Goal: Task Accomplishment & Management: Manage account settings

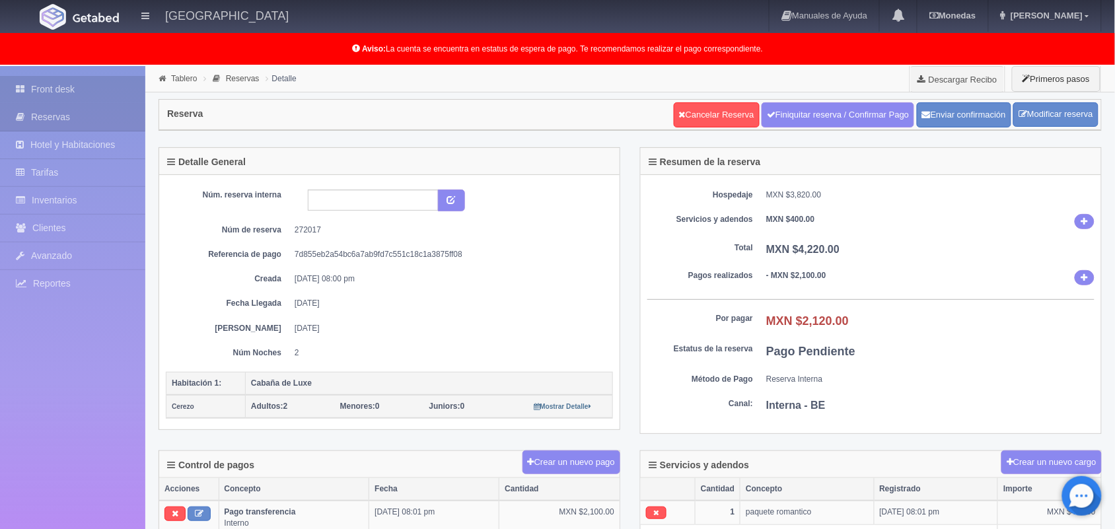
click at [71, 96] on link "Front desk" at bounding box center [72, 89] width 145 height 27
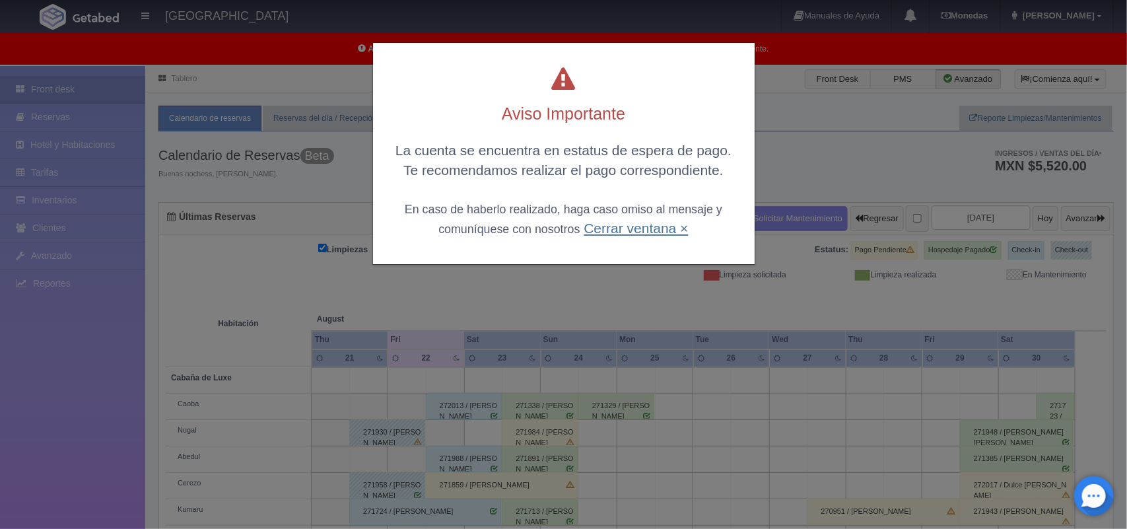
click at [618, 228] on link "Cerrar ventana ×" at bounding box center [636, 228] width 104 height 15
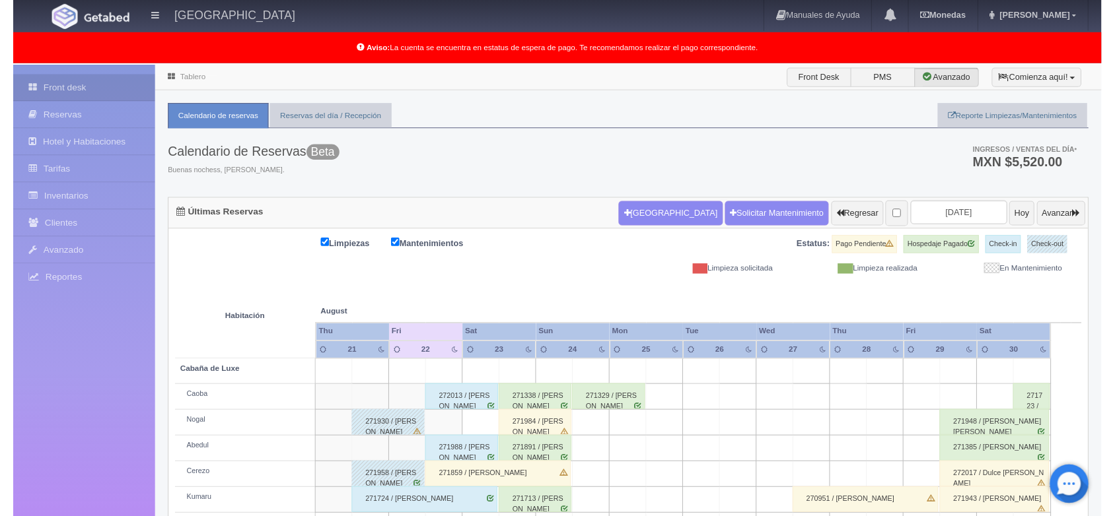
scroll to position [184, 0]
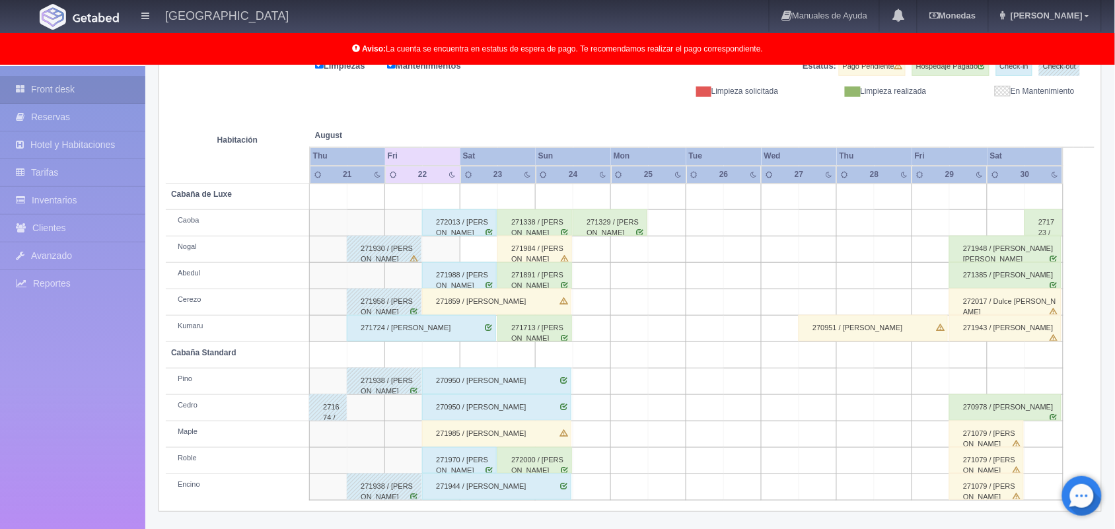
click at [1042, 306] on div "272017 / Dulce Lorena Mireles Mendoza" at bounding box center [1005, 302] width 112 height 26
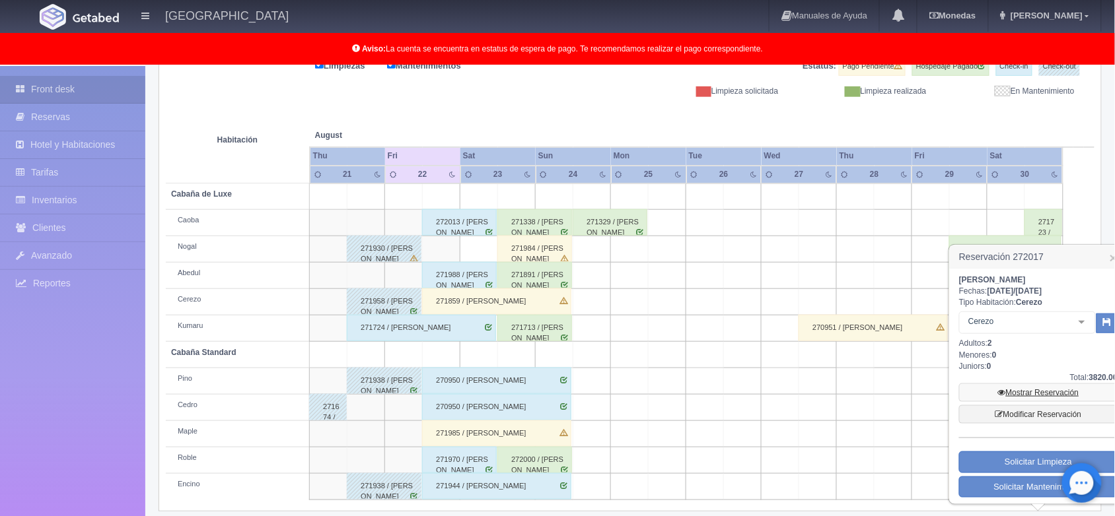
click at [1028, 384] on link "Mostrar Reservación" at bounding box center [1038, 393] width 159 height 18
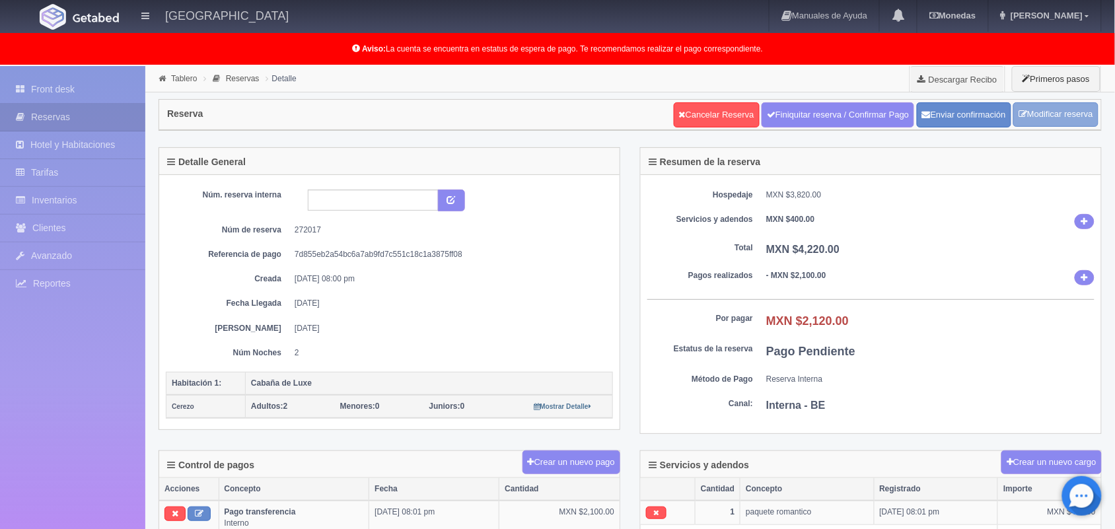
click at [1034, 117] on link "Modificar reserva" at bounding box center [1055, 114] width 85 height 24
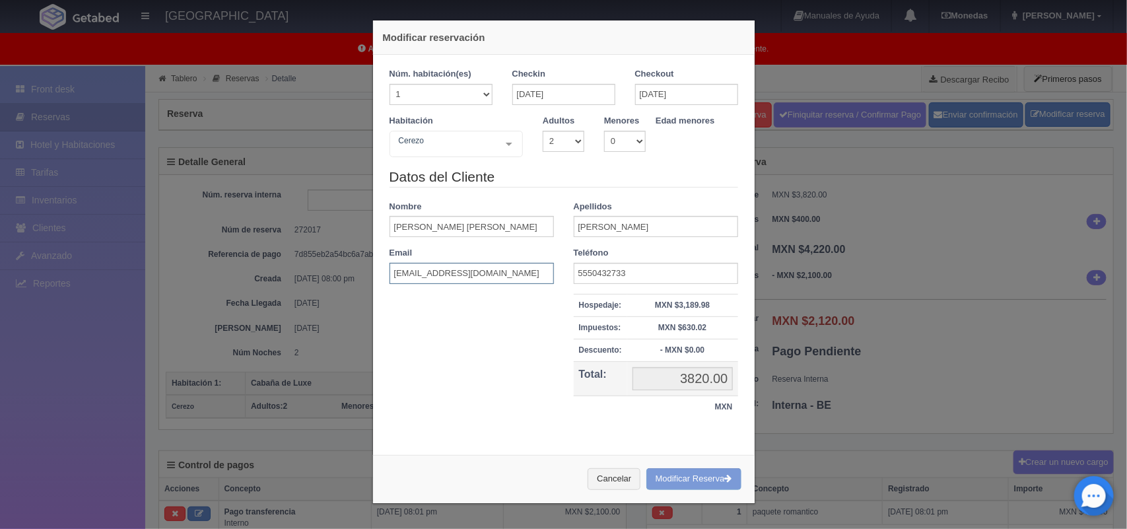
click at [480, 268] on input "[EMAIL_ADDRESS][DOMAIN_NAME]" at bounding box center [472, 273] width 164 height 21
click at [668, 476] on div "Cancelar Modificar Reserva" at bounding box center [564, 479] width 382 height 48
click at [684, 476] on div "Cancelar Modificar Reserva" at bounding box center [564, 479] width 382 height 48
click at [704, 483] on div "Cancelar Modificar Reserva" at bounding box center [564, 479] width 382 height 48
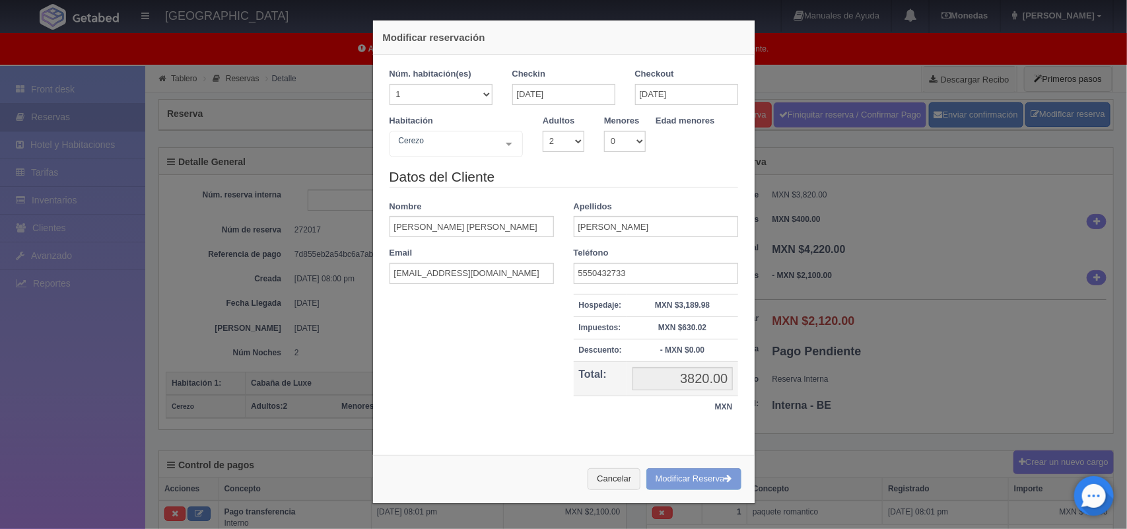
click at [704, 483] on div "Cancelar Modificar Reserva" at bounding box center [564, 479] width 382 height 48
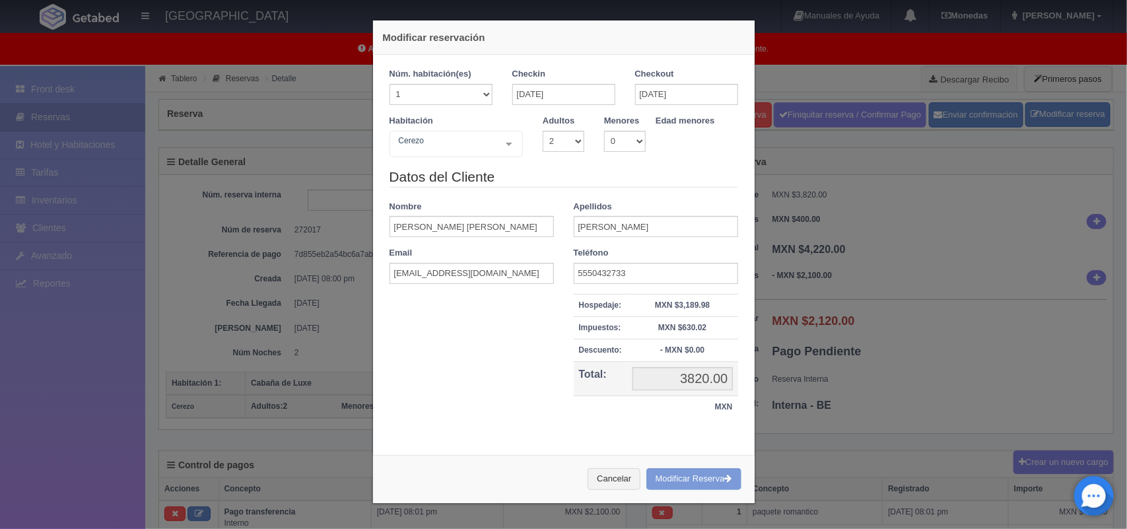
click at [707, 461] on div "Cancelar Modificar Reserva" at bounding box center [564, 479] width 382 height 48
click at [674, 477] on div "Cancelar Modificar Reserva" at bounding box center [564, 479] width 382 height 48
click at [489, 281] on input "dulc.lore32@gmail.com" at bounding box center [472, 273] width 164 height 21
type input "dulc.lore32@gmail.com"
click at [698, 484] on div "Cancelar Modificar Reserva" at bounding box center [564, 479] width 382 height 48
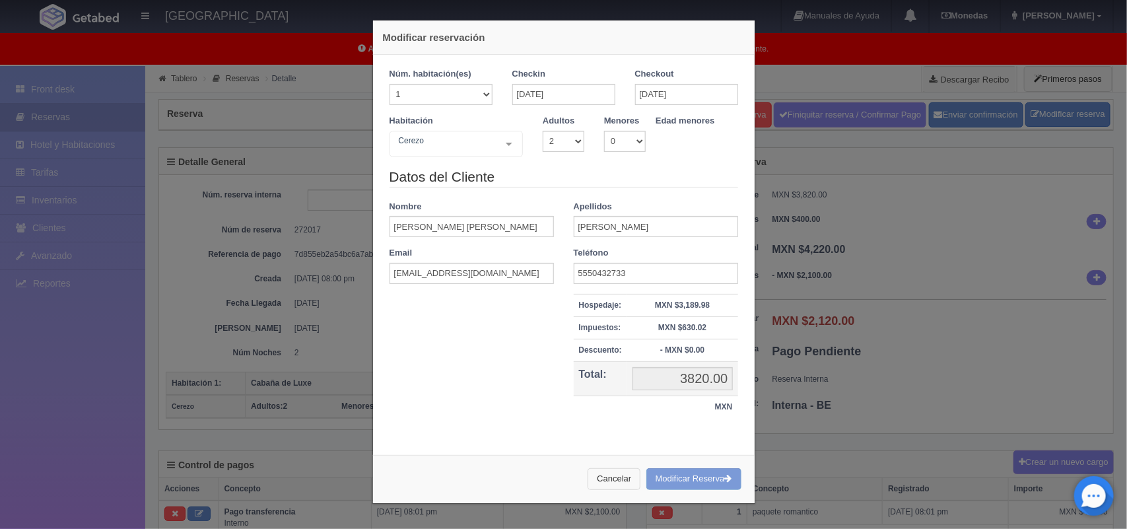
click at [588, 479] on button "Cancelar" at bounding box center [614, 479] width 53 height 22
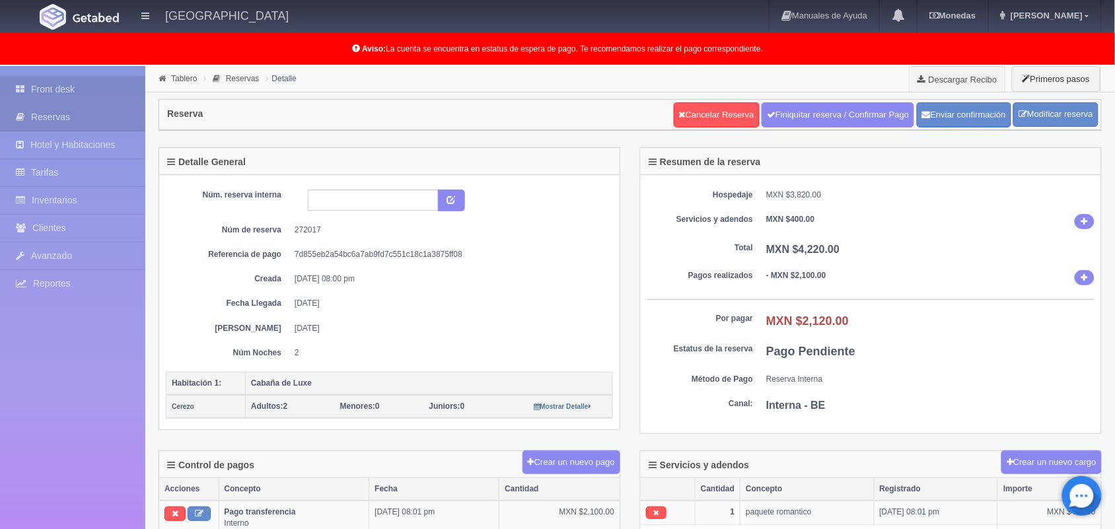
click at [97, 84] on link "Front desk" at bounding box center [72, 89] width 145 height 27
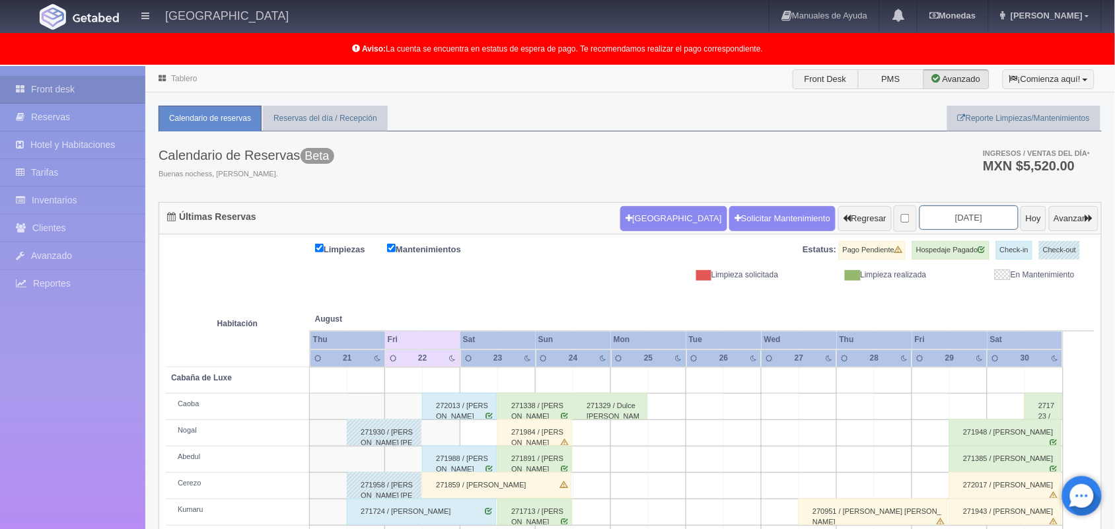
click at [941, 215] on input "[DATE]" at bounding box center [968, 217] width 99 height 24
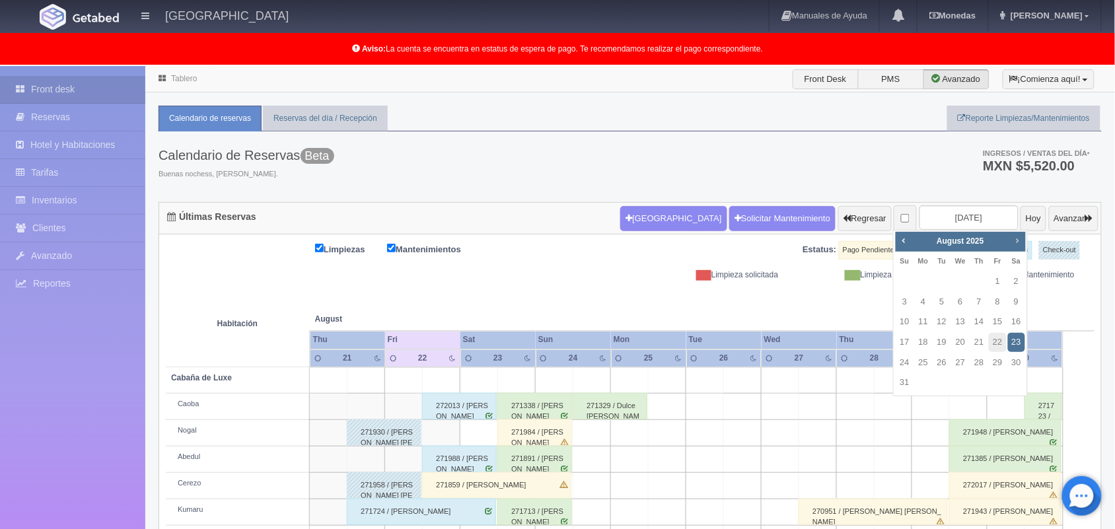
click at [1024, 242] on link "Next" at bounding box center [1017, 240] width 15 height 15
click at [999, 293] on link "12" at bounding box center [997, 302] width 17 height 19
type input "[DATE]"
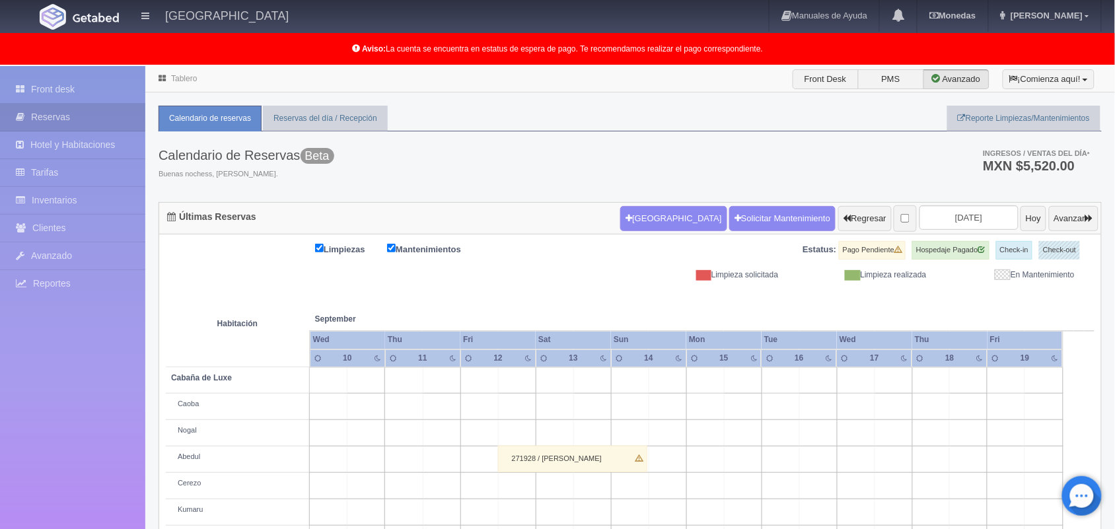
scroll to position [184, 0]
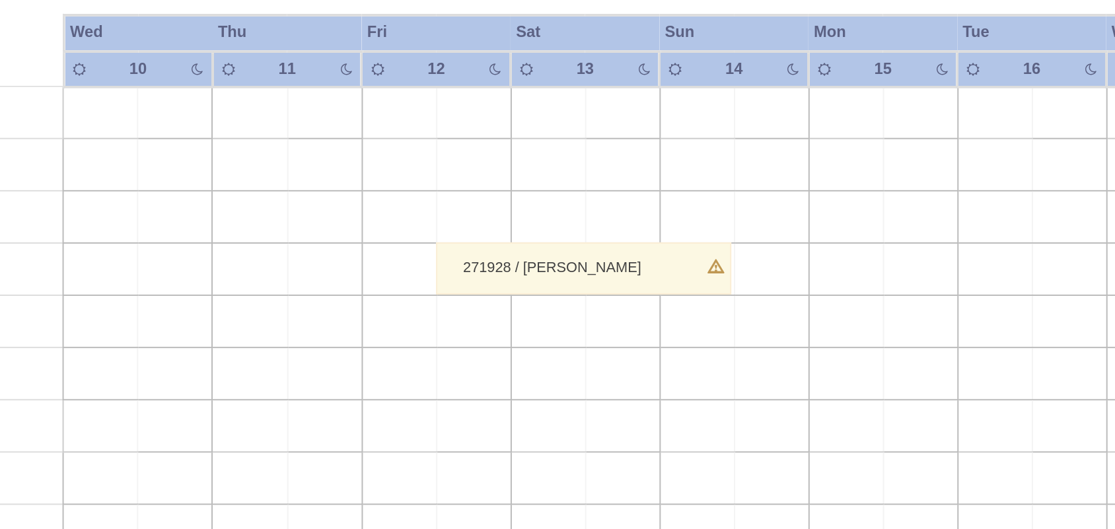
click at [537, 271] on div "271928 / [PERSON_NAME]" at bounding box center [572, 275] width 149 height 26
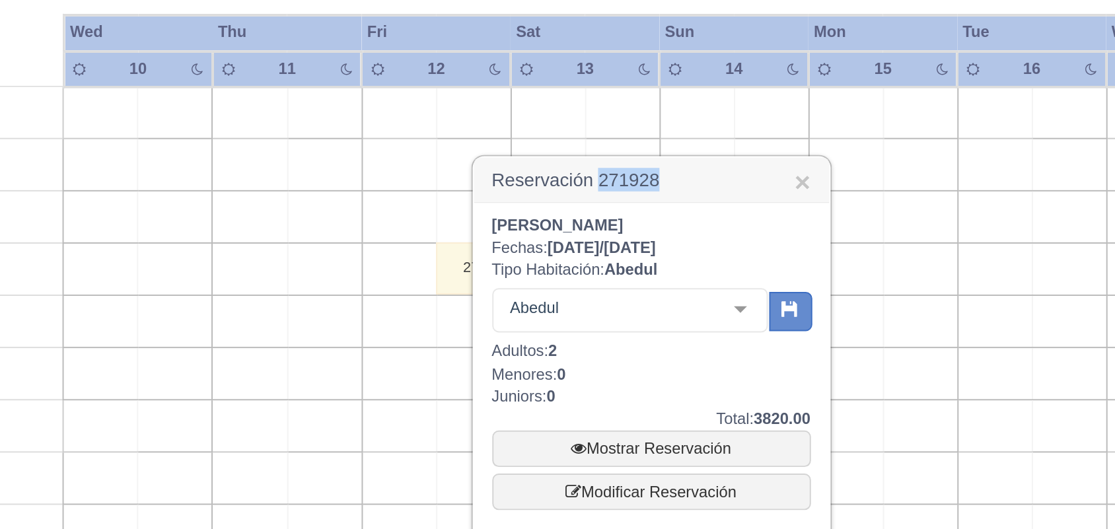
drag, startPoint x: 581, startPoint y: 230, endPoint x: 649, endPoint y: 222, distance: 69.1
click at [649, 222] on h3 "Reservación 271928 ×" at bounding box center [607, 230] width 180 height 23
copy h3 "271928"
click at [682, 227] on link "×" at bounding box center [683, 232] width 8 height 14
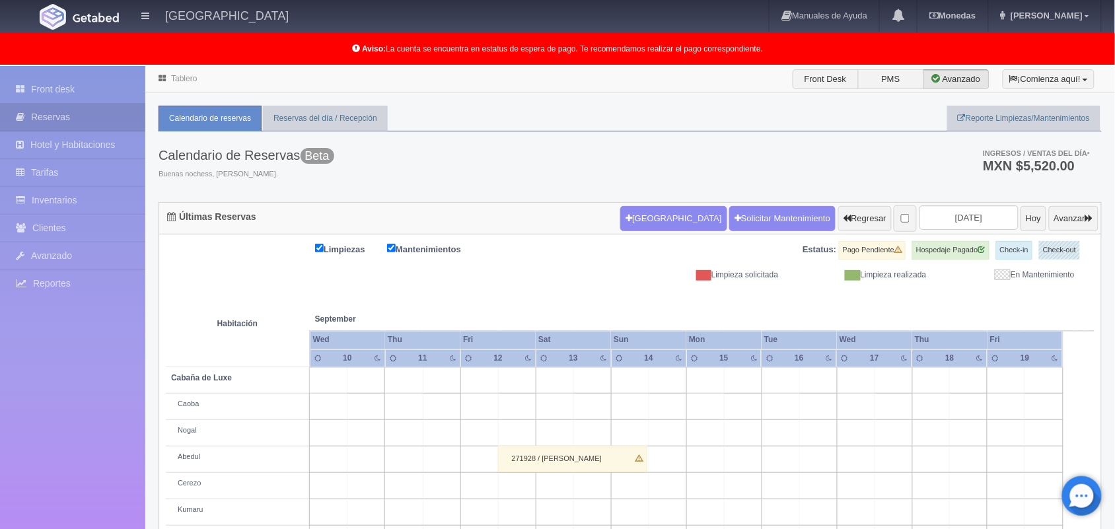
scroll to position [1, 0]
click at [1020, 220] on button "Hoy" at bounding box center [1033, 217] width 26 height 25
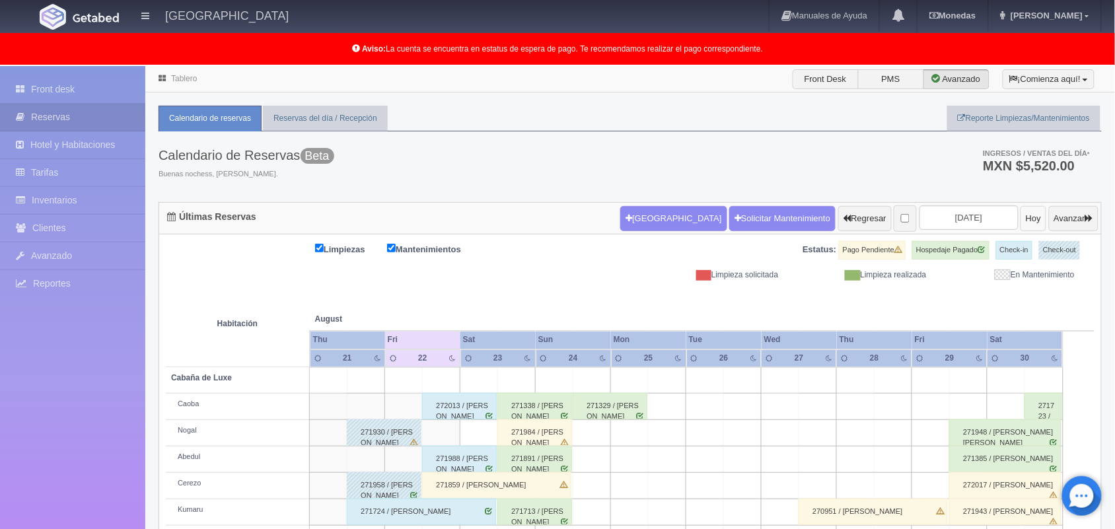
click at [1020, 220] on button "Hoy" at bounding box center [1033, 218] width 26 height 25
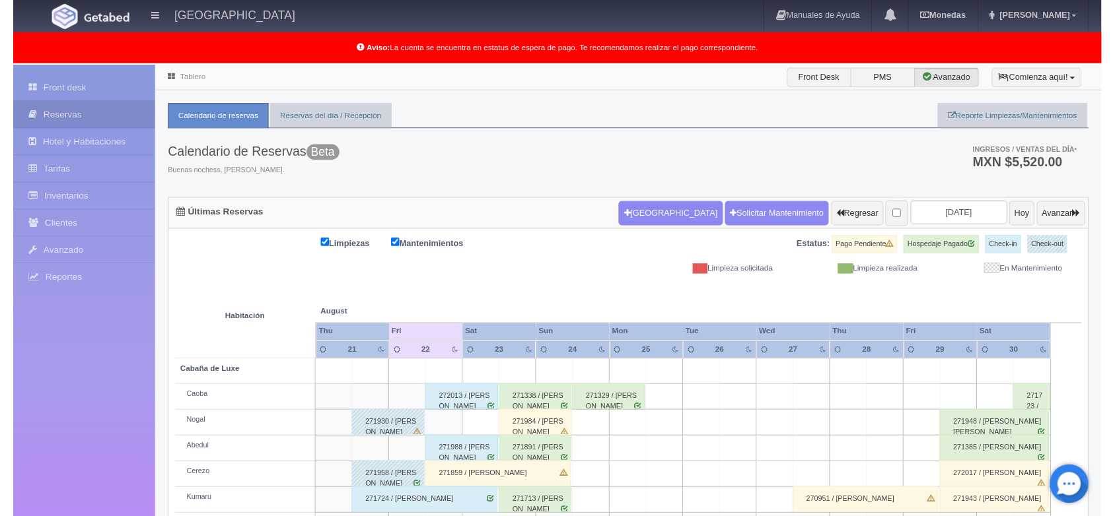
scroll to position [184, 0]
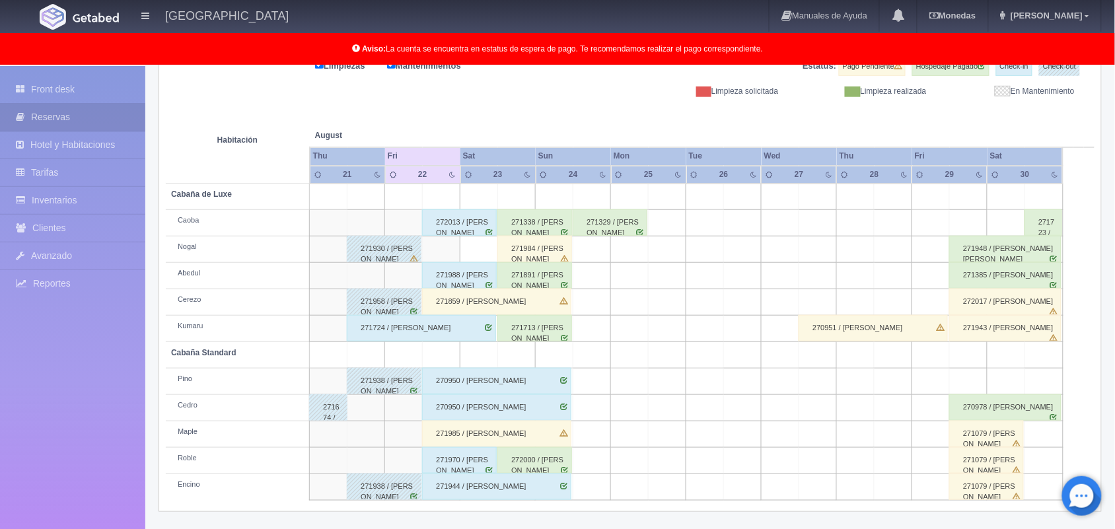
click at [1039, 299] on div "272017 / [PERSON_NAME]" at bounding box center [1005, 302] width 112 height 26
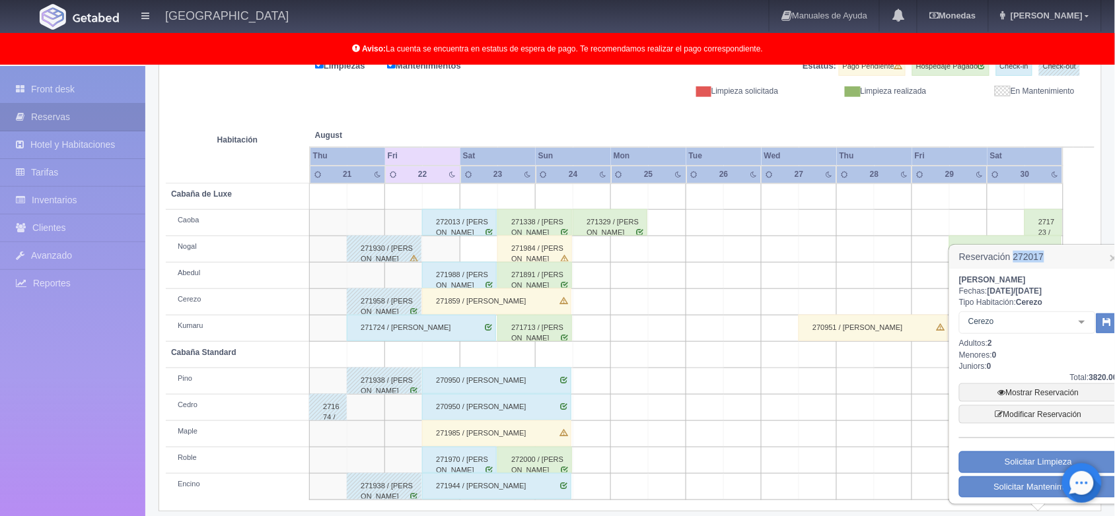
drag, startPoint x: 1042, startPoint y: 256, endPoint x: 1012, endPoint y: 260, distance: 29.9
click at [1012, 260] on h3 "Reservación 272017 ×" at bounding box center [1038, 257] width 177 height 23
drag, startPoint x: 1028, startPoint y: 259, endPoint x: 972, endPoint y: 269, distance: 57.1
drag, startPoint x: 972, startPoint y: 269, endPoint x: 1060, endPoint y: 294, distance: 91.2
click at [1042, 294] on span "2025-08-31" at bounding box center [1029, 291] width 26 height 9
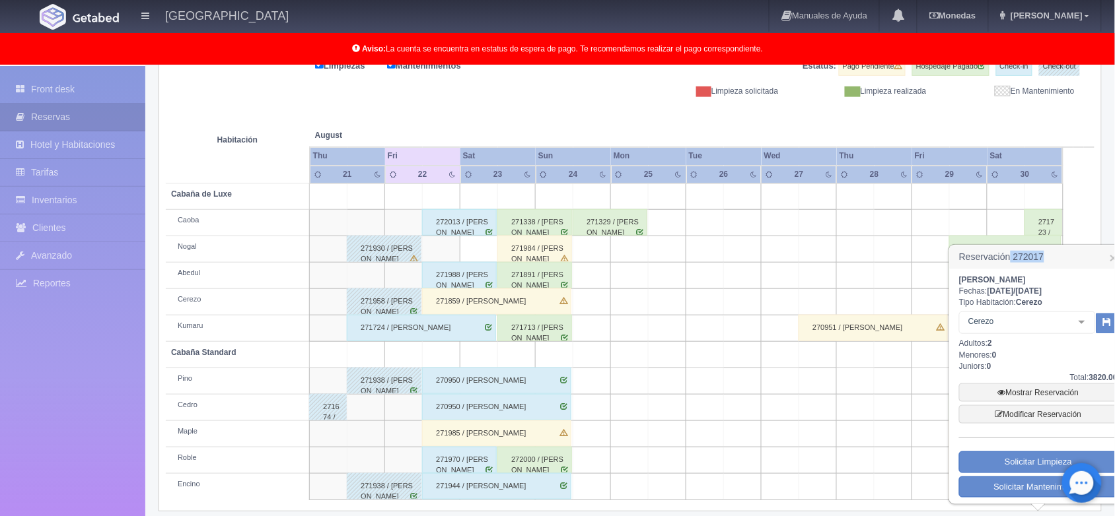
drag, startPoint x: 1045, startPoint y: 256, endPoint x: 1010, endPoint y: 266, distance: 36.4
click at [1010, 266] on h3 "Reservación 272017 ×" at bounding box center [1038, 257] width 177 height 23
copy h3 "272017"
click at [553, 462] on div "272000 / Susana Suarez León" at bounding box center [534, 460] width 75 height 26
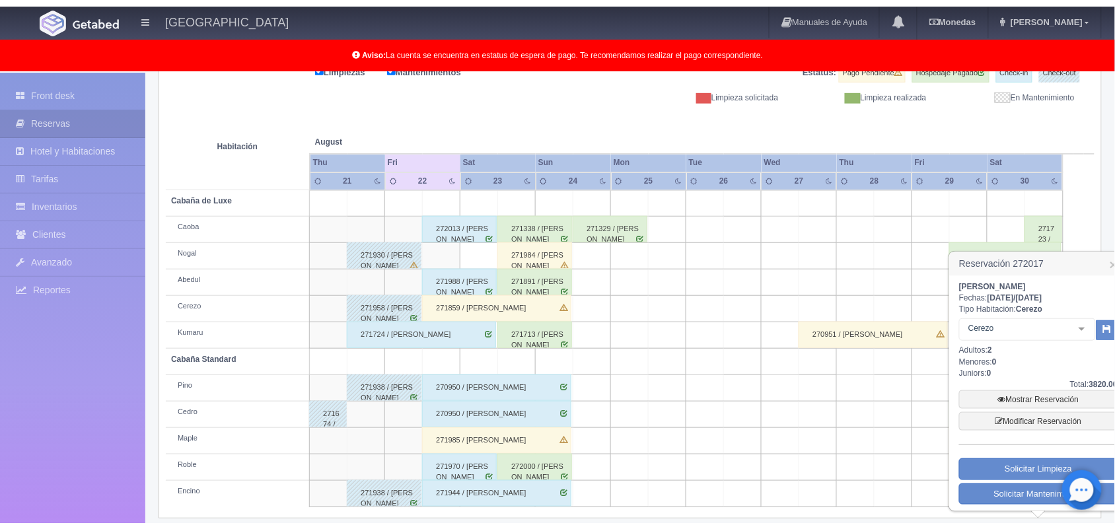
scroll to position [183, 0]
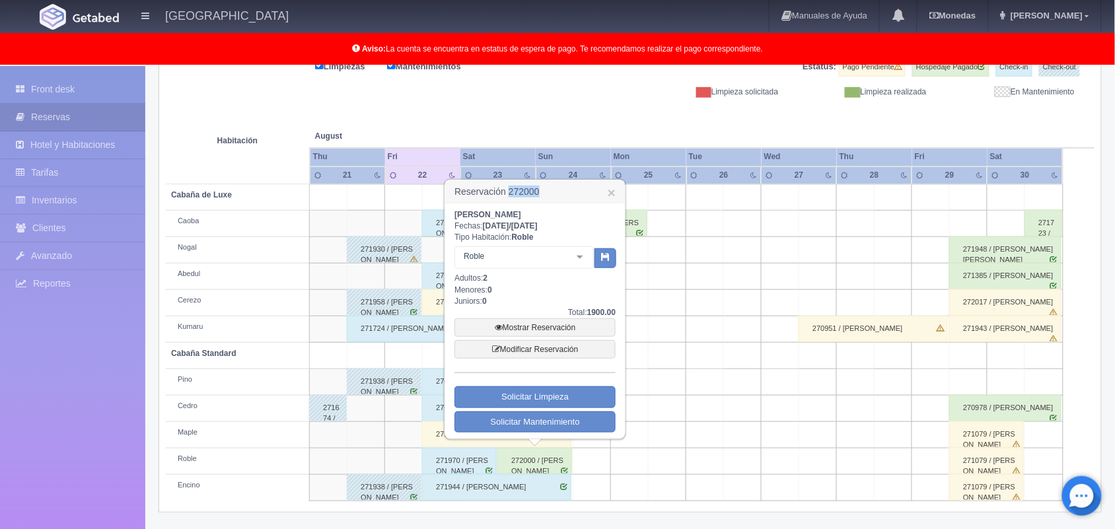
drag, startPoint x: 539, startPoint y: 190, endPoint x: 510, endPoint y: 190, distance: 29.1
click at [510, 190] on h3 "Reservación 272000 ×" at bounding box center [535, 191] width 180 height 23
copy h3 "272000"
click at [701, 258] on td at bounding box center [705, 250] width 38 height 26
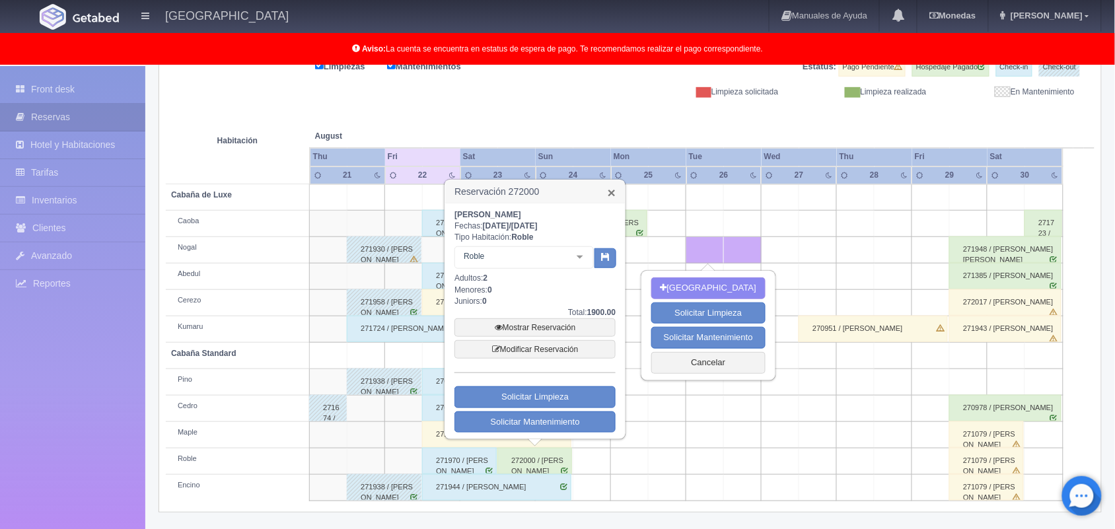
click at [612, 189] on link "×" at bounding box center [612, 193] width 8 height 14
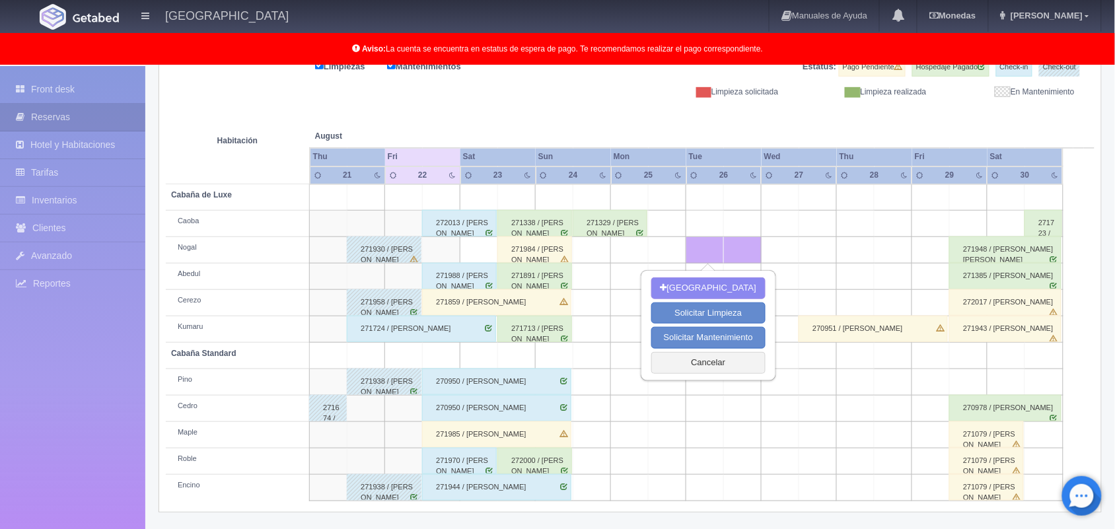
click at [678, 123] on th at bounding box center [629, 123] width 113 height 50
click at [714, 367] on button "Cancelar" at bounding box center [708, 363] width 114 height 22
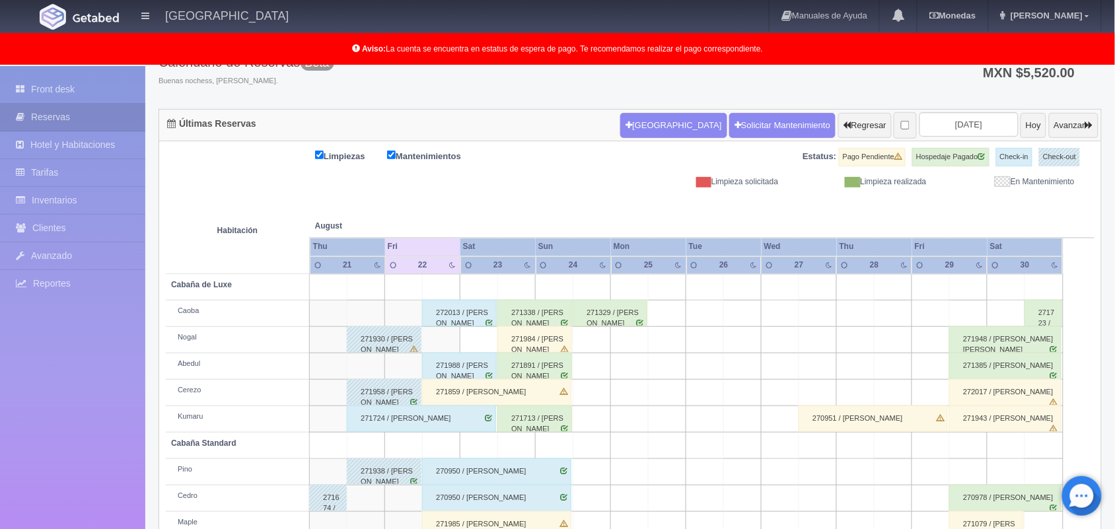
scroll to position [92, 0]
click at [1061, 127] on button "Avanzar" at bounding box center [1074, 126] width 50 height 25
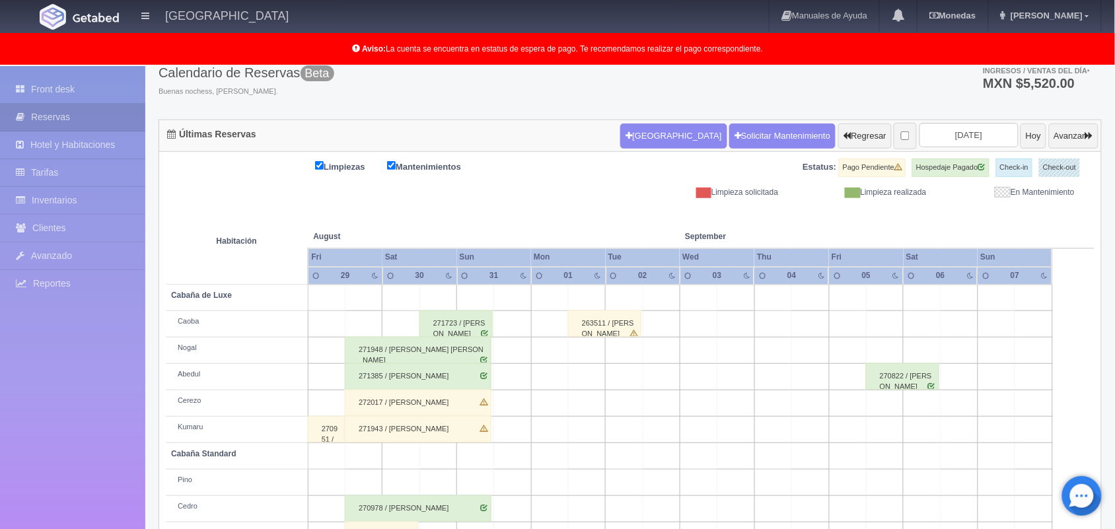
scroll to position [74, 0]
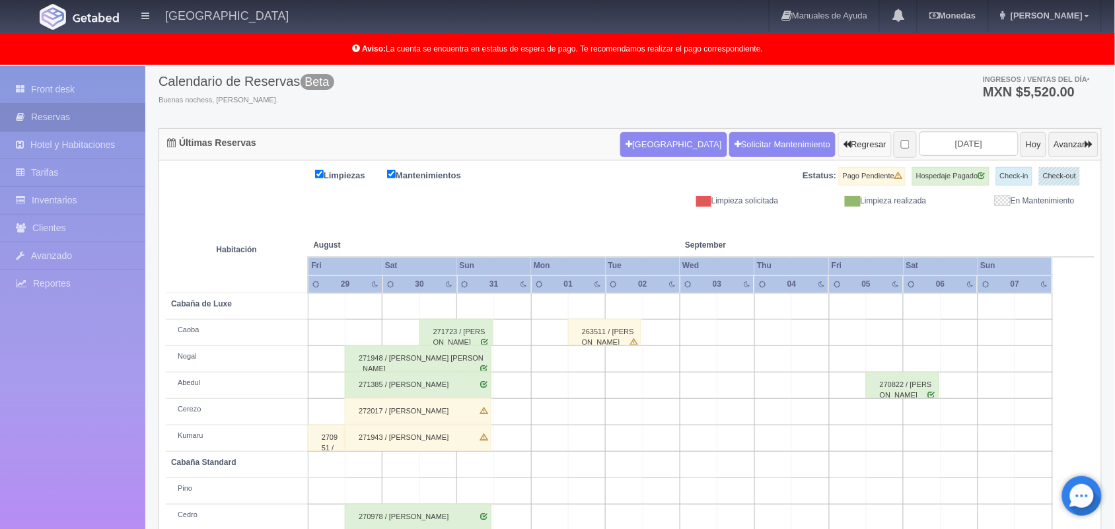
click at [841, 140] on button "Regresar" at bounding box center [864, 144] width 53 height 25
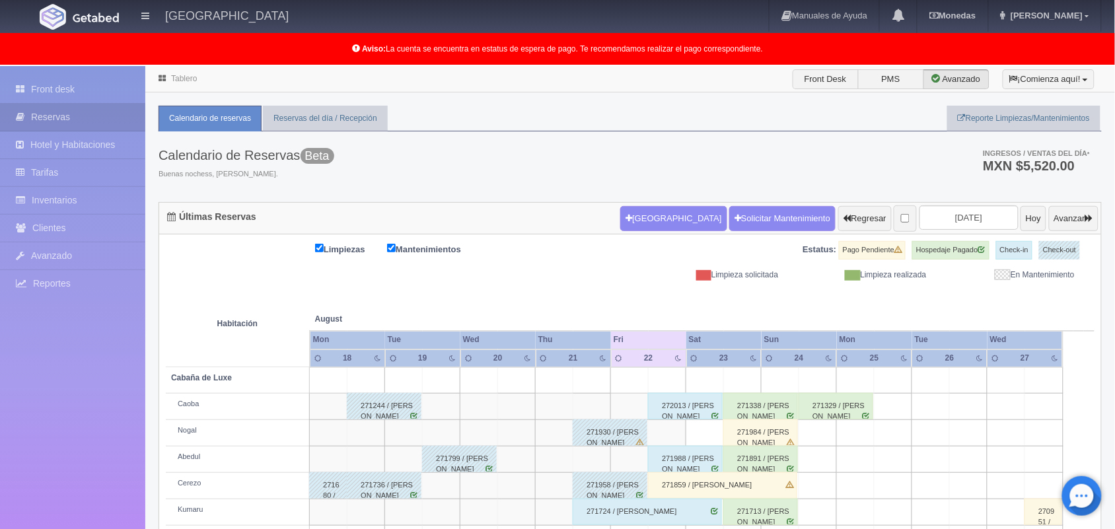
scroll to position [184, 0]
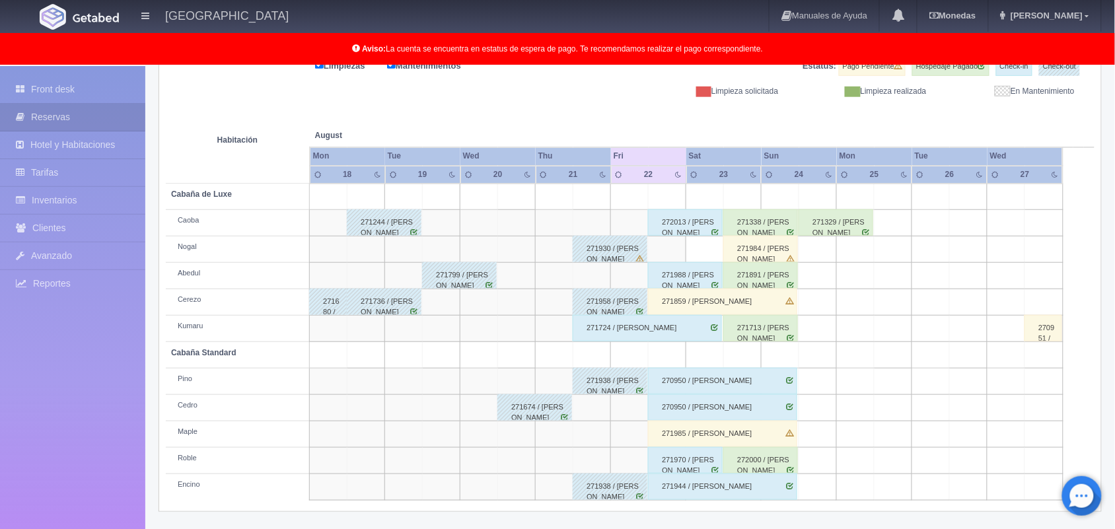
click at [602, 106] on th at bounding box center [629, 122] width 113 height 50
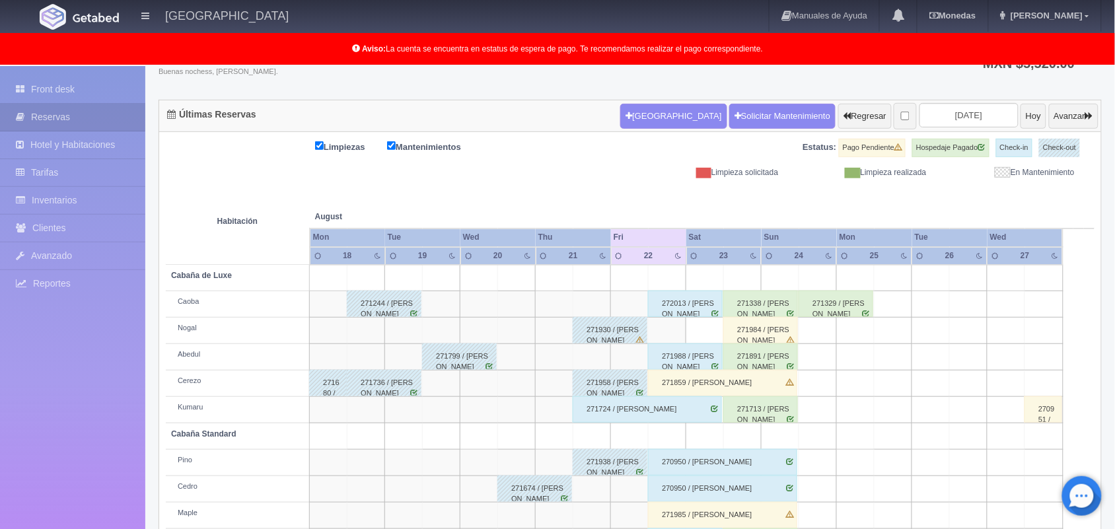
scroll to position [100, 0]
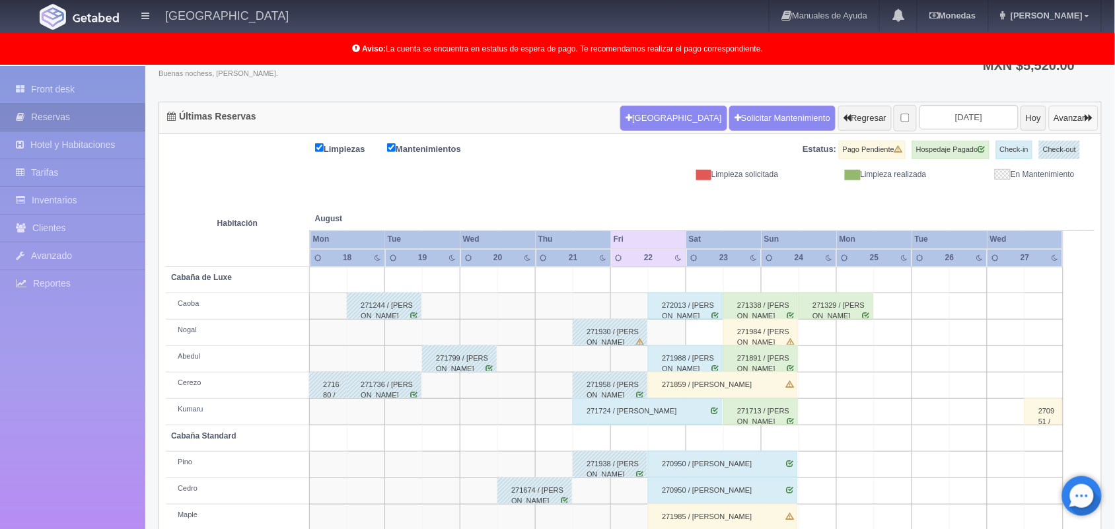
click at [1061, 114] on button "Avanzar" at bounding box center [1074, 118] width 50 height 25
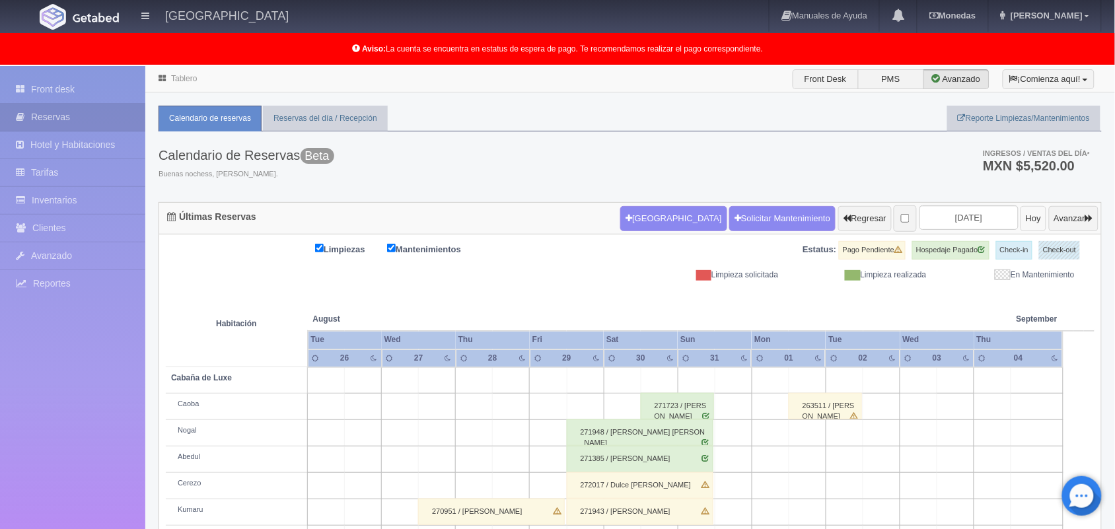
click at [1020, 210] on button "Hoy" at bounding box center [1033, 218] width 26 height 25
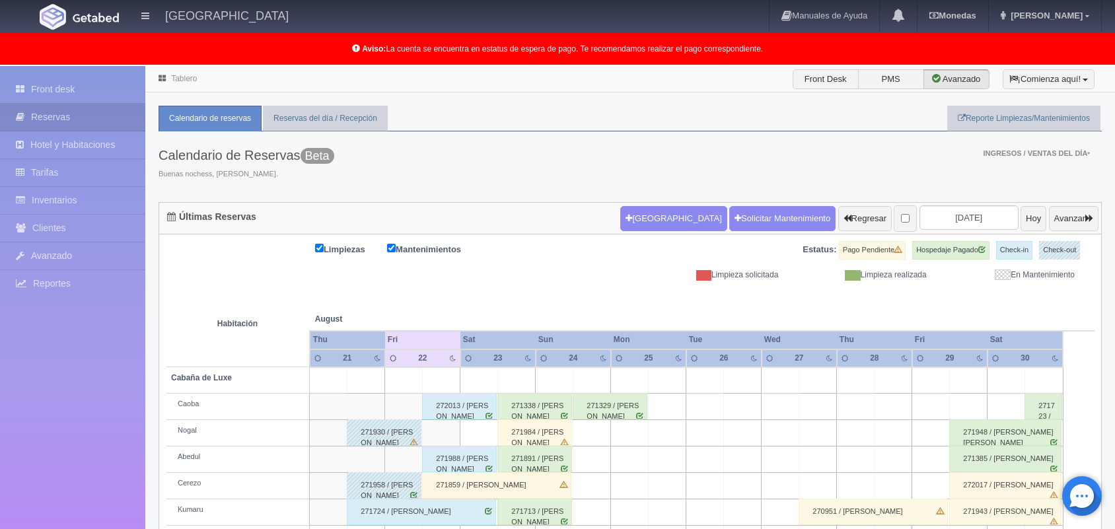
scroll to position [184, 0]
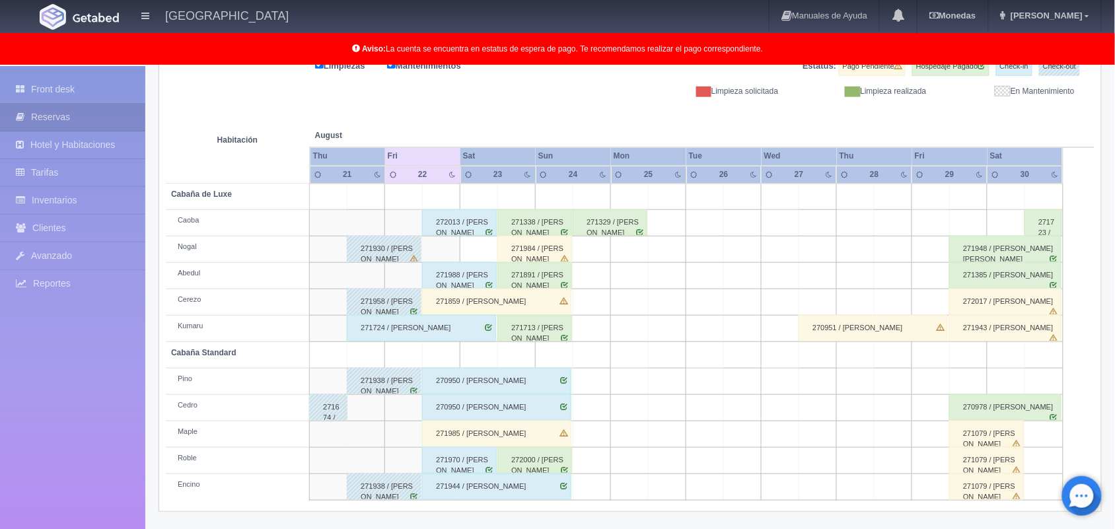
click at [560, 276] on div "271891 / María Fernanda Cruz Conde" at bounding box center [534, 275] width 75 height 26
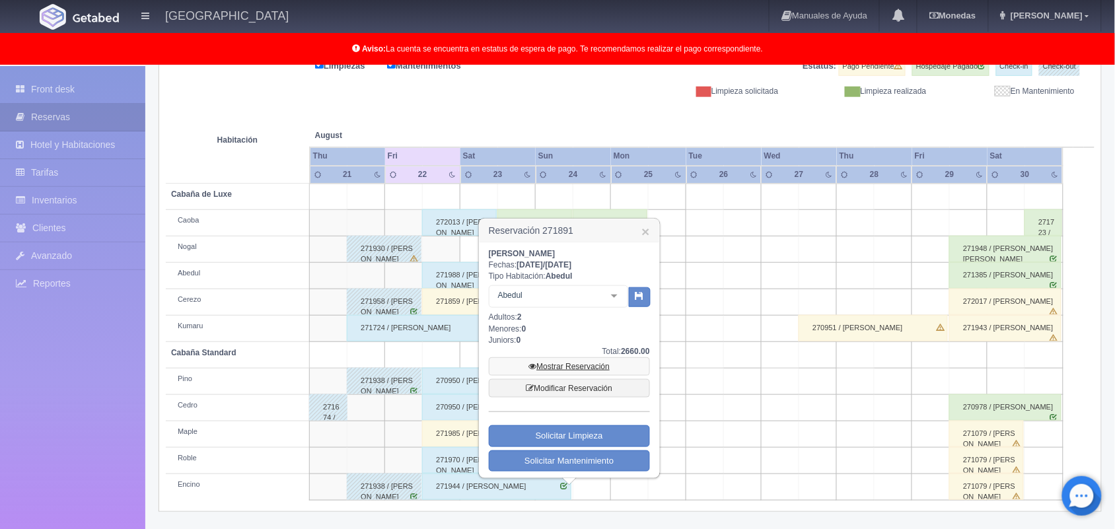
click at [589, 368] on link "Mostrar Reservación" at bounding box center [569, 366] width 161 height 18
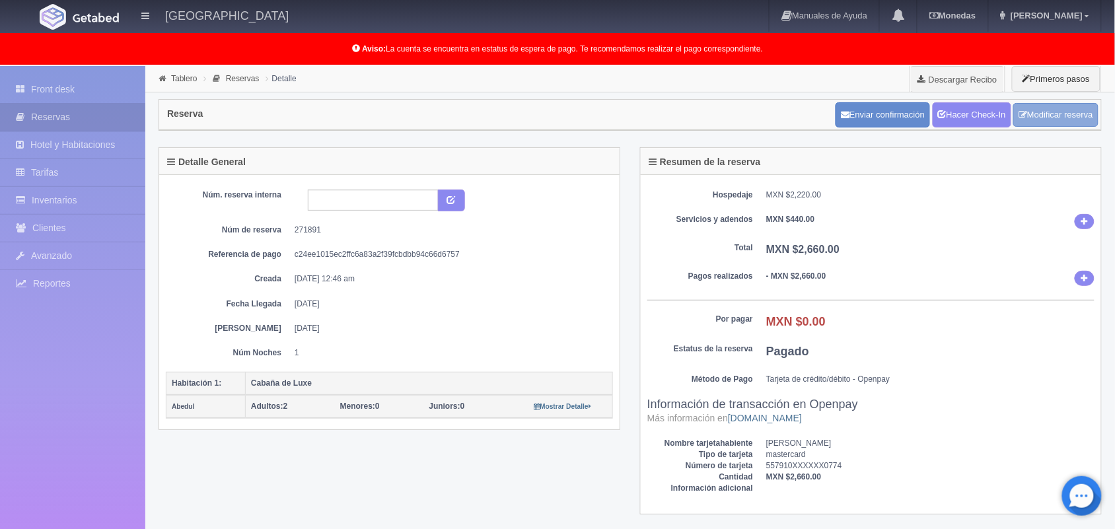
click at [1038, 111] on link "Modificar reserva" at bounding box center [1055, 115] width 85 height 24
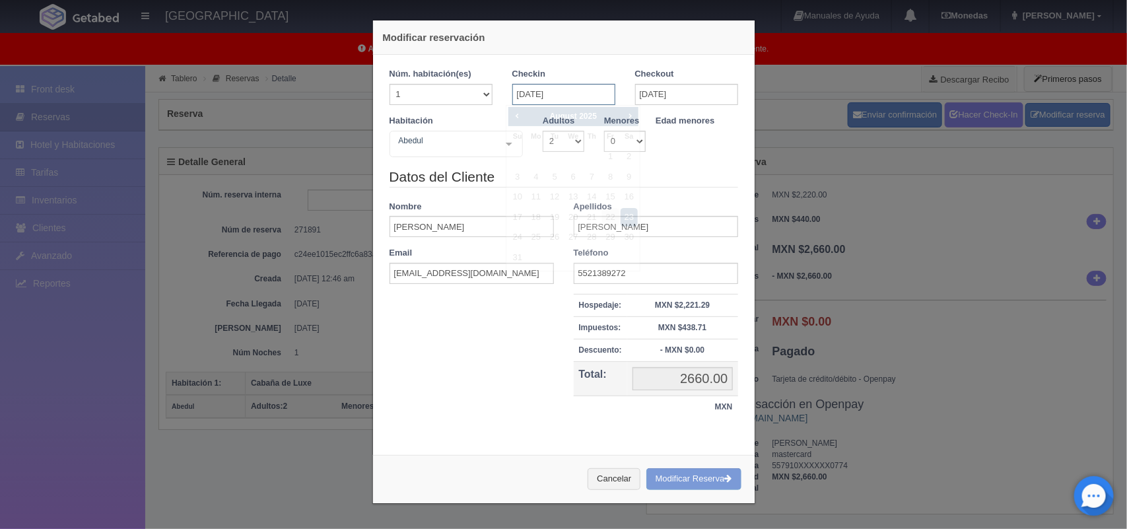
click at [594, 98] on input "23-08-2025" at bounding box center [564, 94] width 103 height 21
click at [608, 238] on link "29" at bounding box center [610, 237] width 17 height 19
type input "29-08-2025"
checkbox input "false"
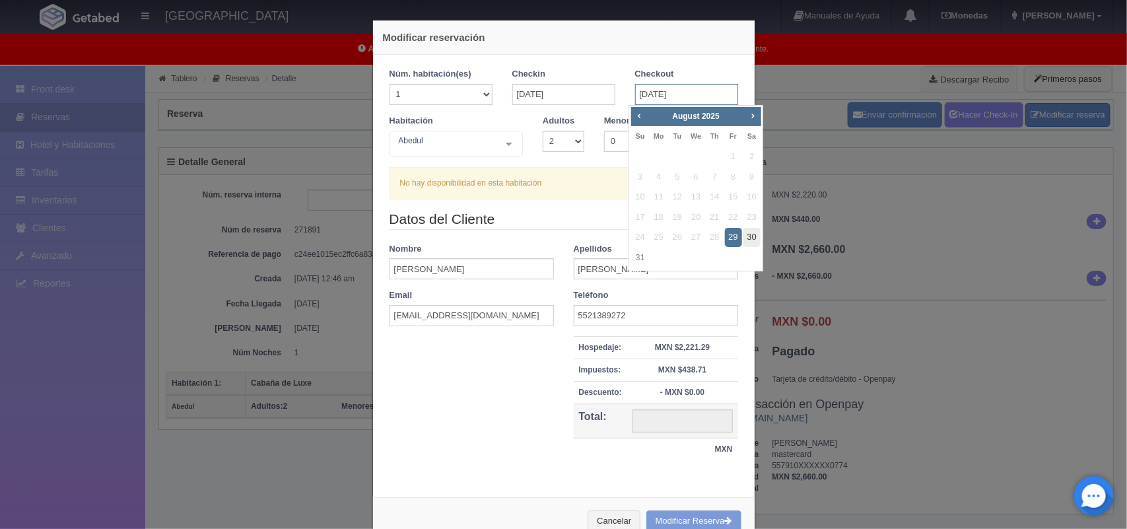
drag, startPoint x: 659, startPoint y: 89, endPoint x: 755, endPoint y: 236, distance: 175.1
click at [755, 236] on link "30" at bounding box center [752, 237] width 17 height 19
type input "30-08-2025"
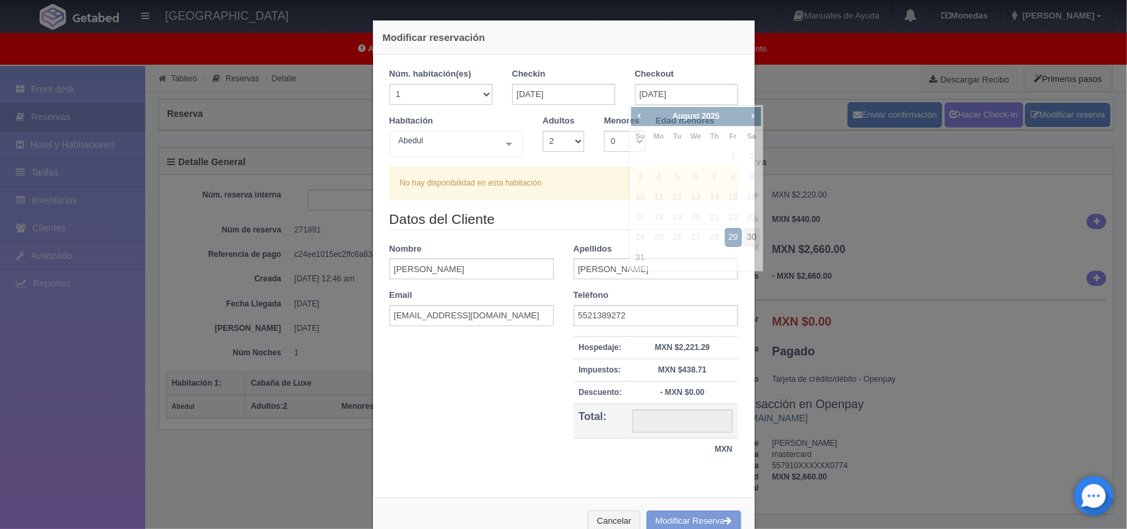
checkbox input "false"
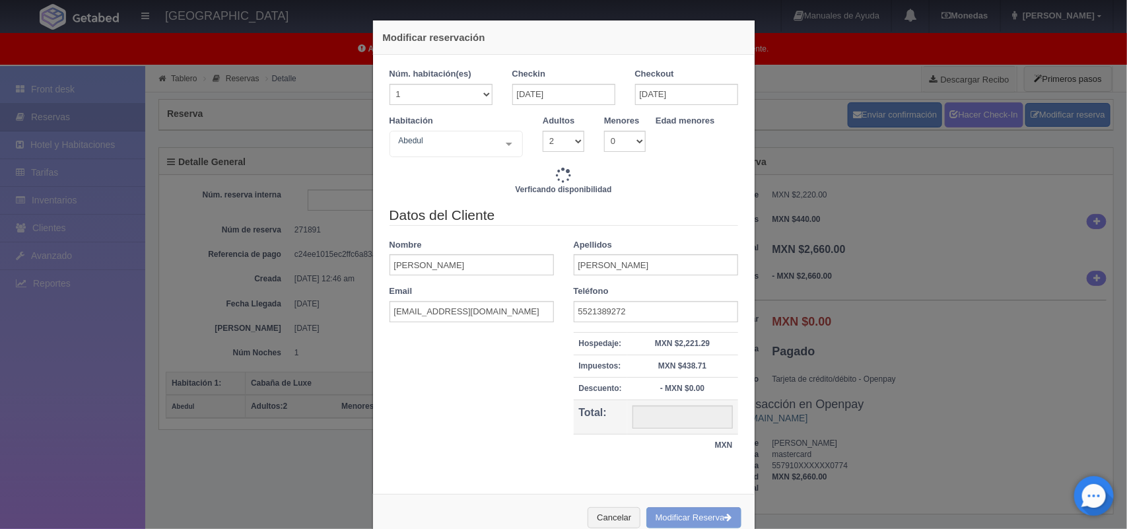
type input "1800.00"
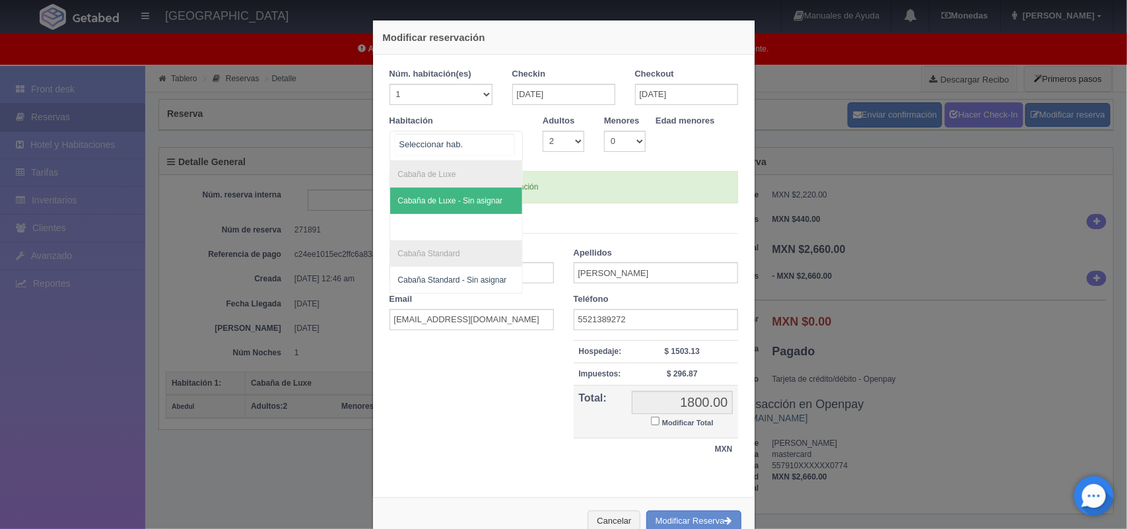
drag, startPoint x: 503, startPoint y: 144, endPoint x: 646, endPoint y: 188, distance: 149.4
click at [646, 188] on div "Núm. habitación(es) 1 2 3 4 5 6 7 8 9 10 11 12 13 14 15 16 17 18 19 20 Checkin …" at bounding box center [564, 135] width 349 height 135
click at [646, 188] on div "Si hay disponibilidad en esta habitación" at bounding box center [564, 187] width 349 height 32
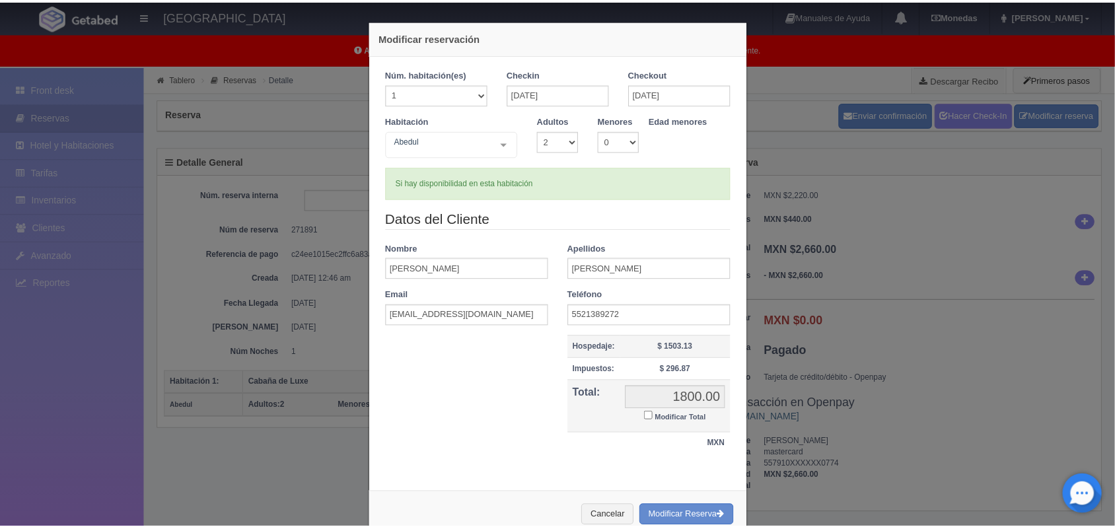
scroll to position [34, 0]
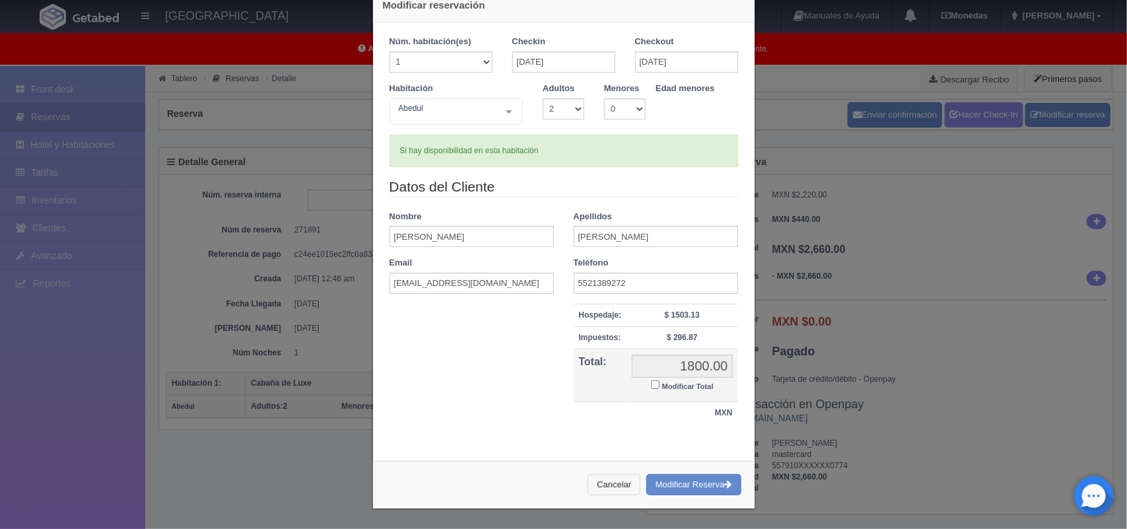
click at [618, 483] on button "Cancelar" at bounding box center [614, 485] width 53 height 22
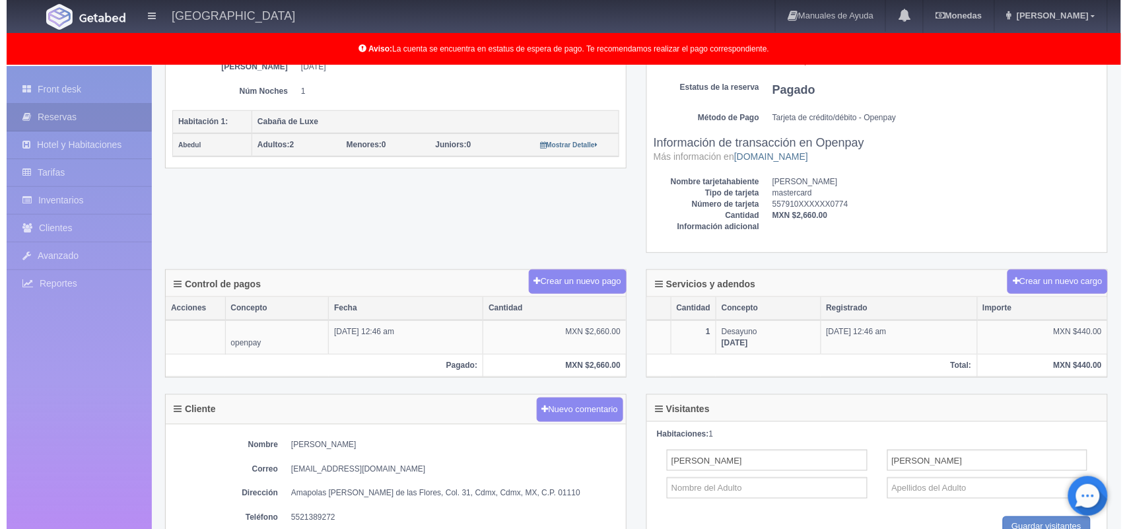
scroll to position [0, 0]
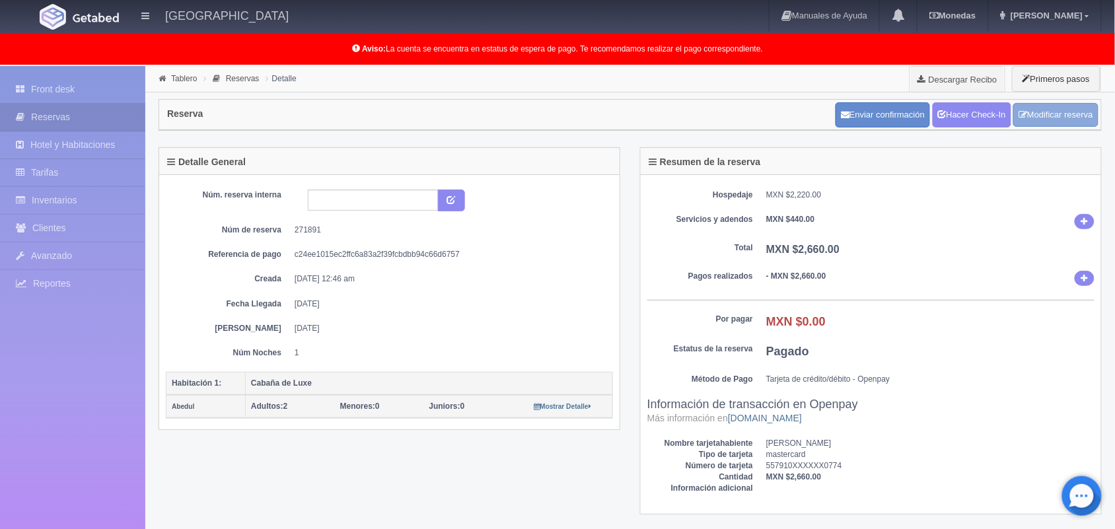
click at [1054, 124] on link "Modificar reserva" at bounding box center [1055, 115] width 85 height 24
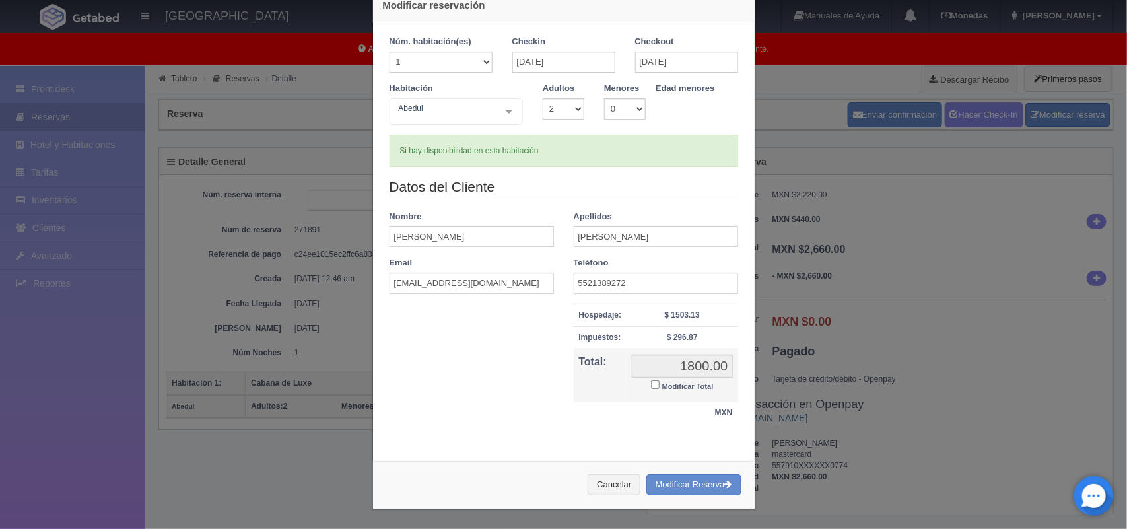
click at [652, 383] on input "Modificar Total" at bounding box center [655, 384] width 9 height 9
checkbox input "true"
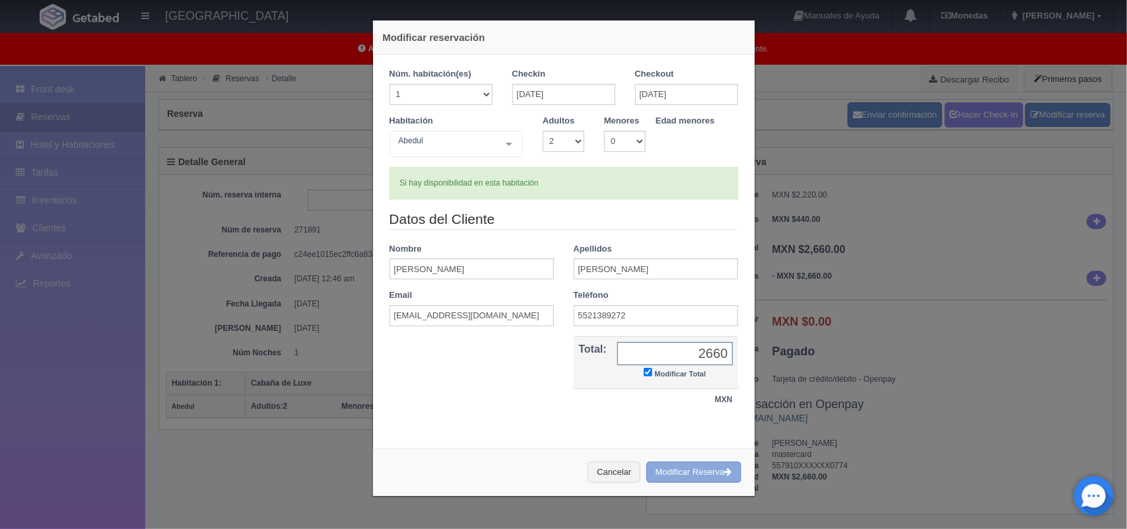
type input "2660"
click at [693, 474] on button "Modificar Reserva" at bounding box center [694, 473] width 95 height 22
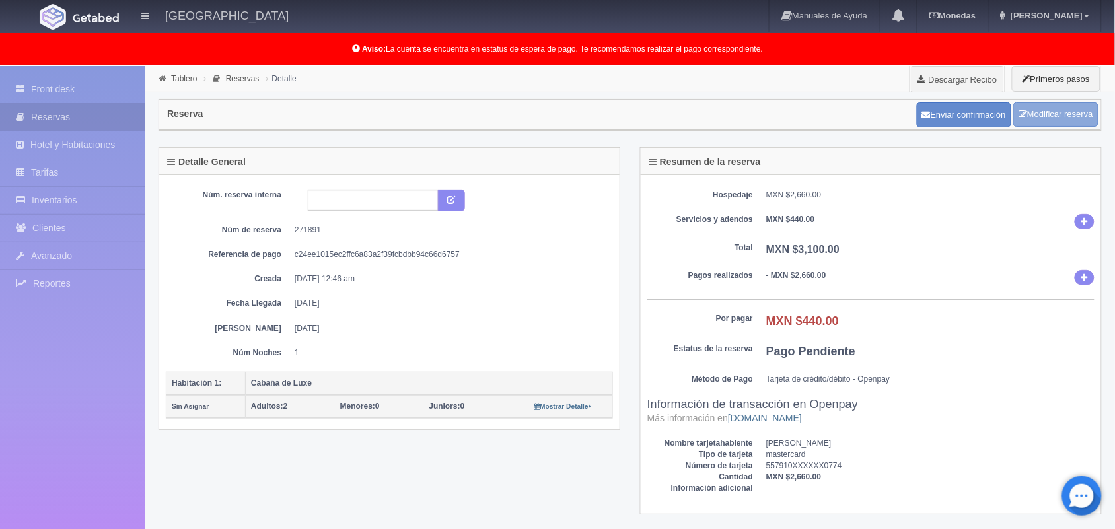
click at [1030, 124] on link "Modificar reserva" at bounding box center [1055, 114] width 85 height 24
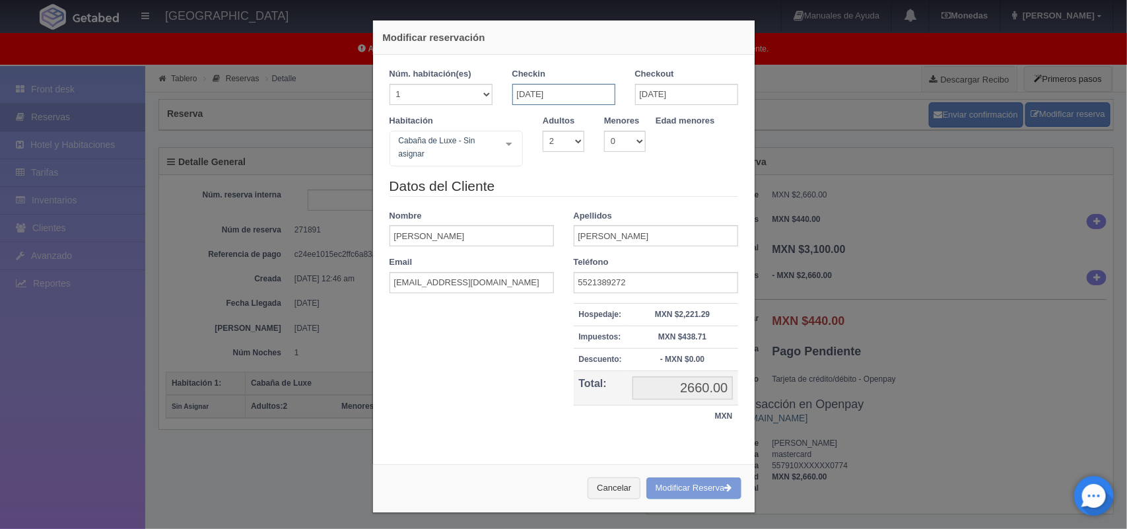
click at [565, 96] on input "[DATE]" at bounding box center [564, 94] width 103 height 21
click at [569, 230] on link "27" at bounding box center [573, 237] width 17 height 19
type input "[DATE]"
checkbox input "false"
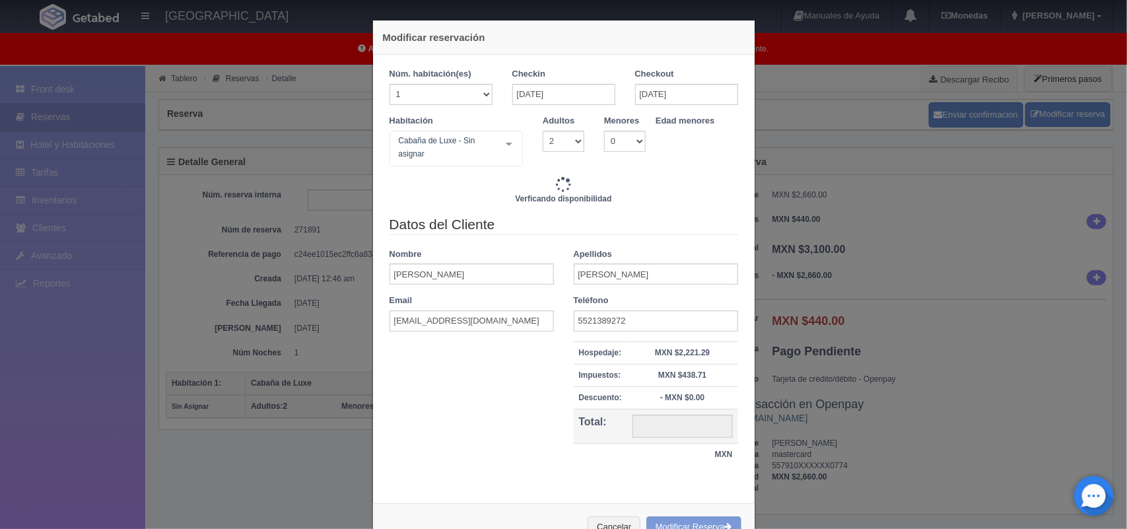
type input "4800.00"
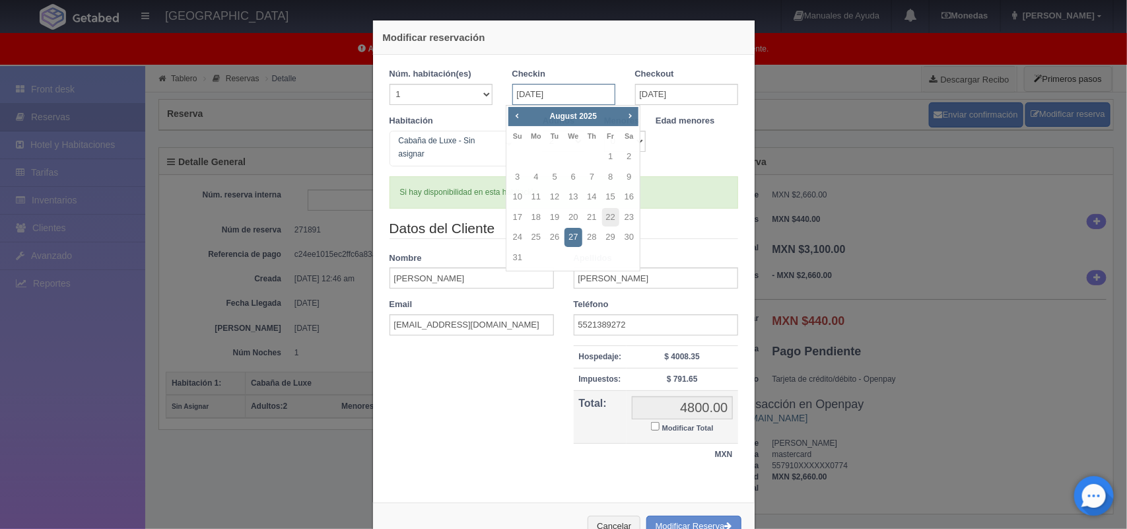
click at [567, 91] on input "27-08-2025" at bounding box center [564, 94] width 103 height 21
click at [614, 219] on link "22" at bounding box center [610, 217] width 17 height 19
type input "22-08-2025"
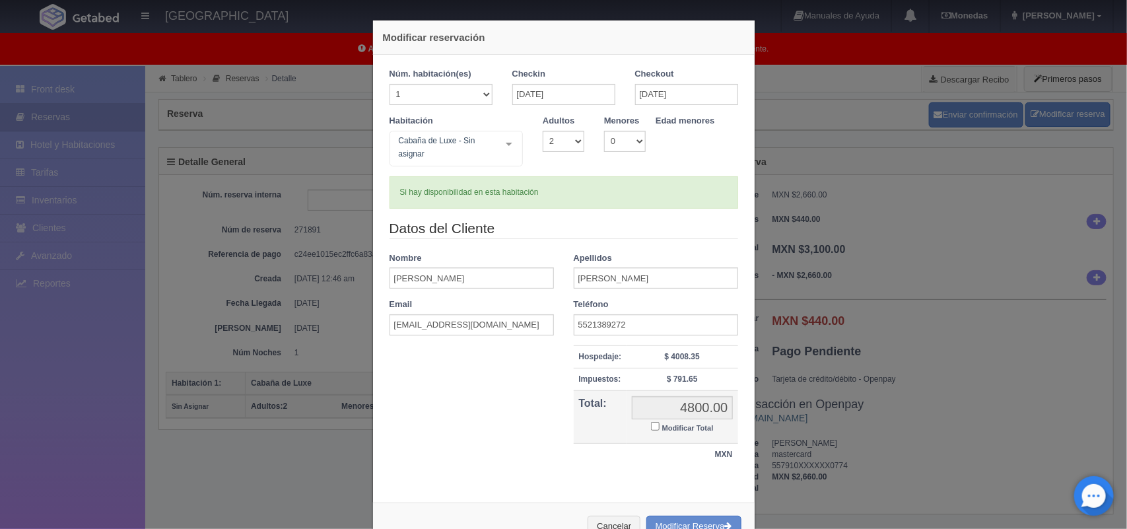
checkbox input "false"
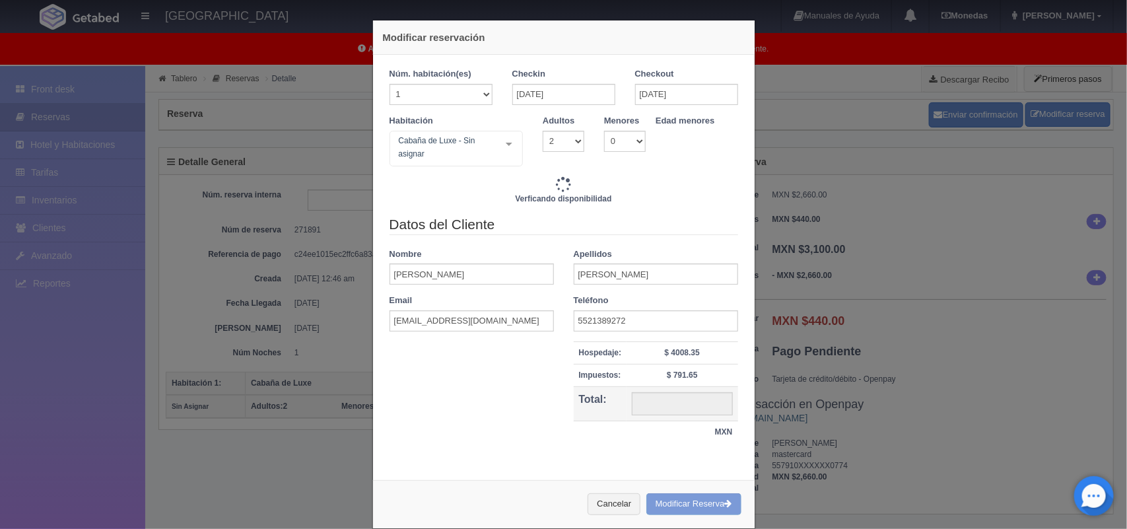
type input "13620.00"
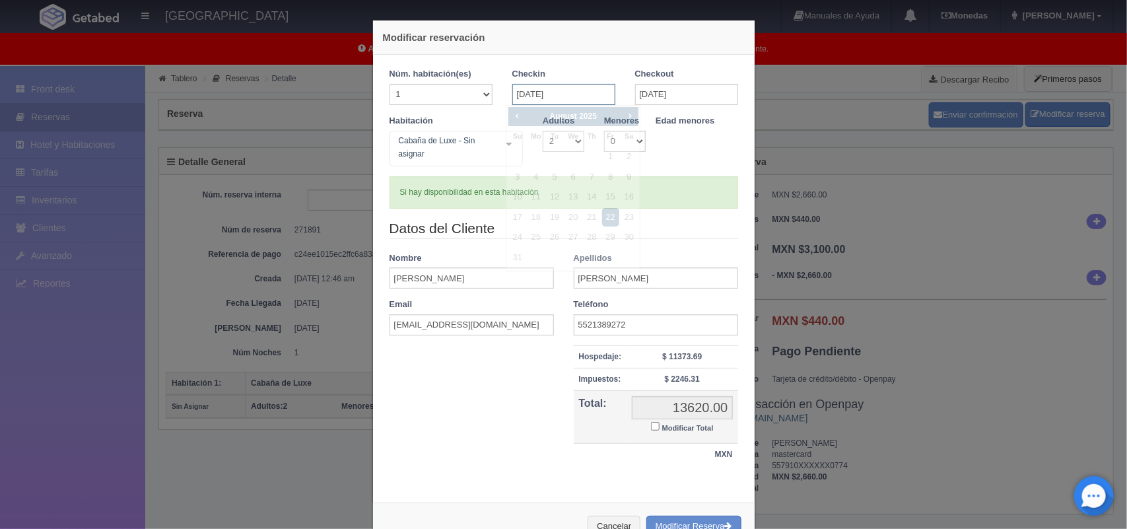
click at [577, 96] on input "22-08-2025" at bounding box center [564, 94] width 103 height 21
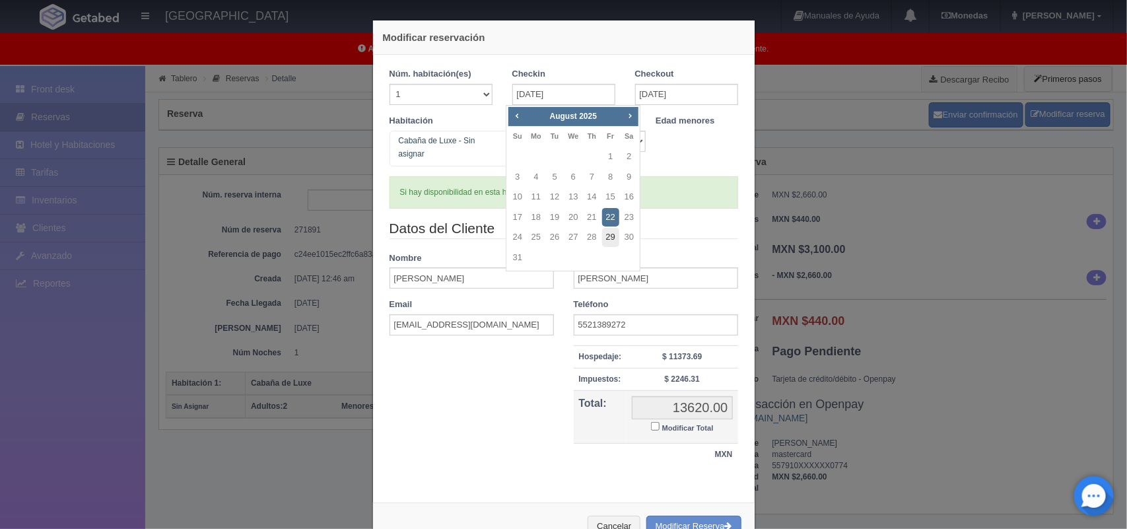
click at [615, 231] on link "29" at bounding box center [610, 237] width 17 height 19
type input "[DATE]"
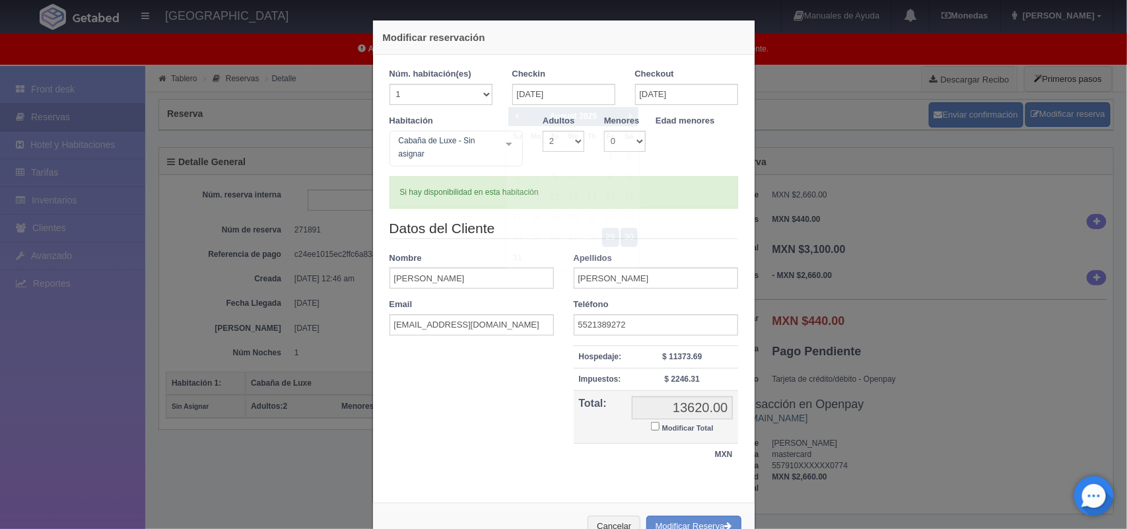
checkbox input "false"
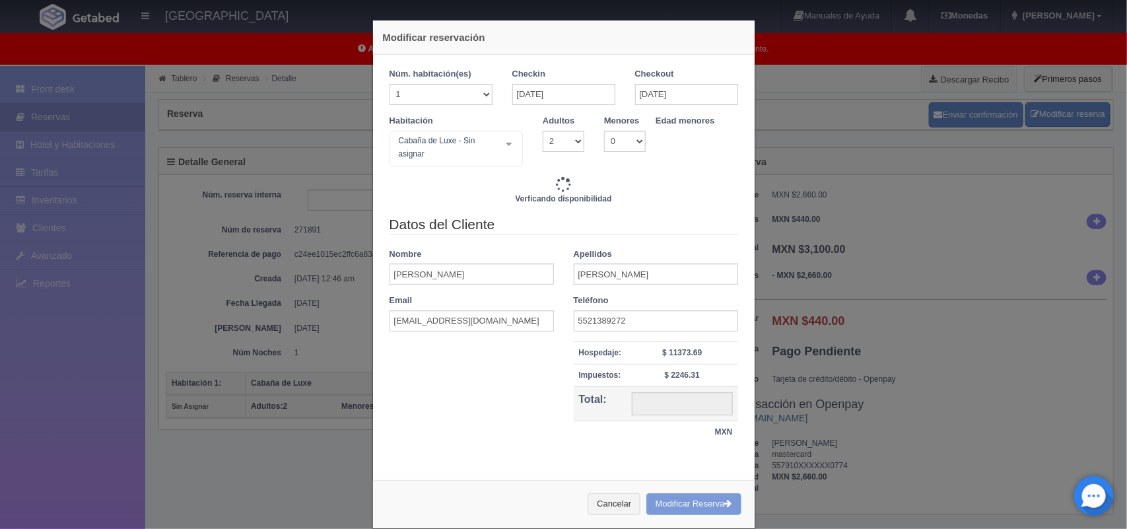
type input "1800.00"
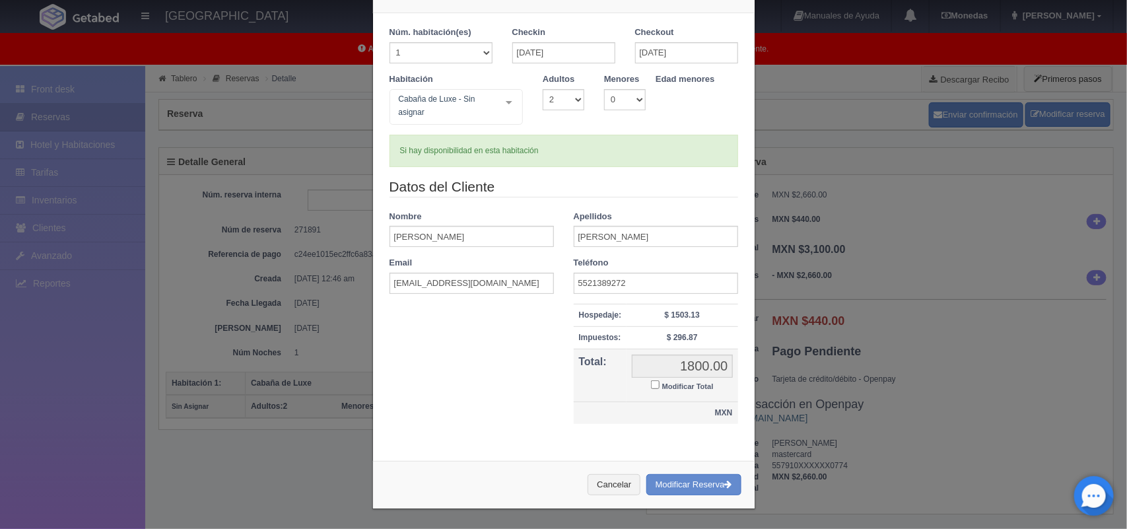
scroll to position [44, 0]
click at [651, 384] on input "Modificar Total" at bounding box center [655, 384] width 9 height 9
checkbox input "true"
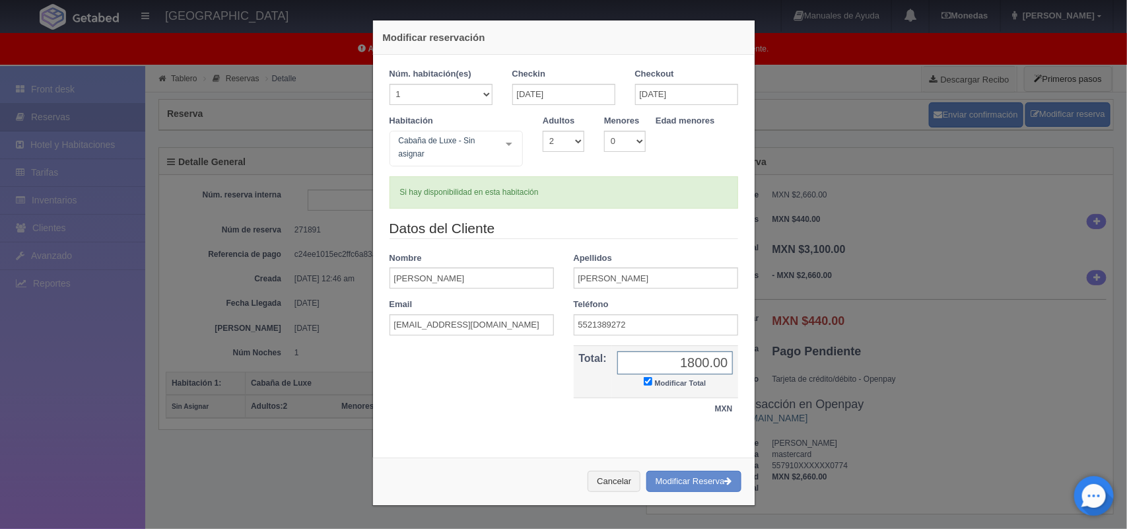
scroll to position [0, 0]
type input "2220.00"
click at [708, 474] on button "Modificar Reserva" at bounding box center [694, 482] width 95 height 22
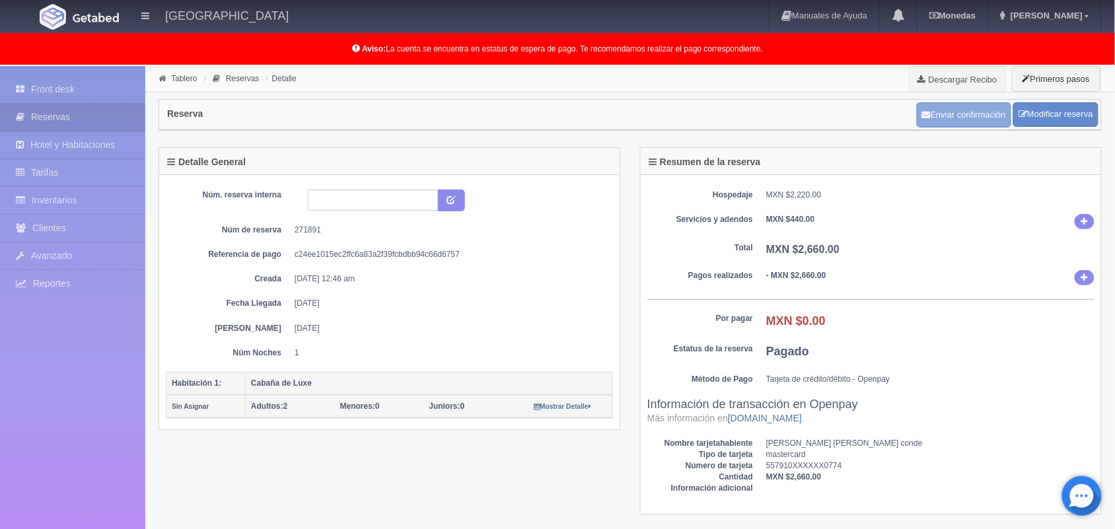
scroll to position [1, 0]
click at [979, 112] on button "Enviar confirmación" at bounding box center [964, 114] width 94 height 25
click at [94, 83] on link "Front desk" at bounding box center [72, 89] width 145 height 27
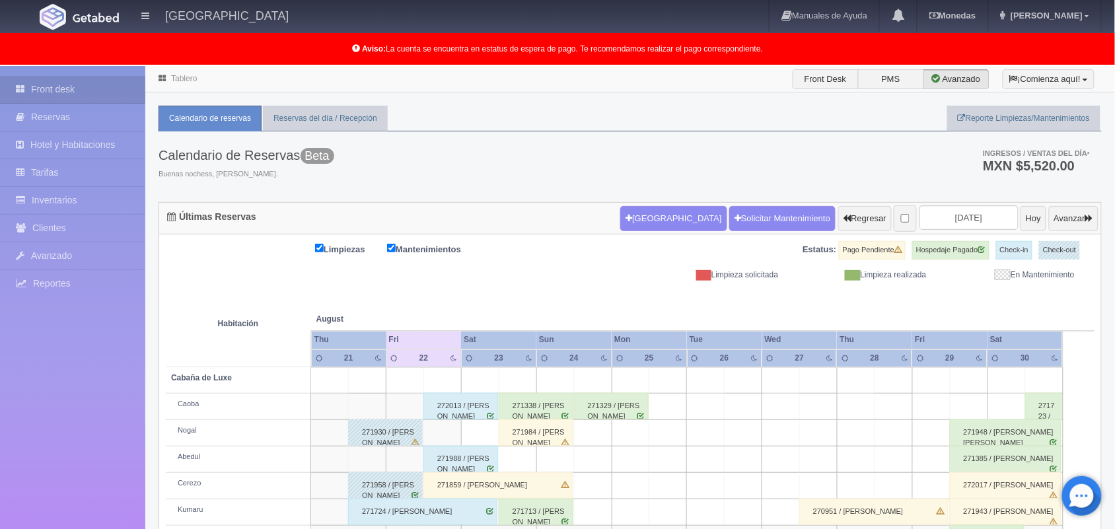
scroll to position [210, 0]
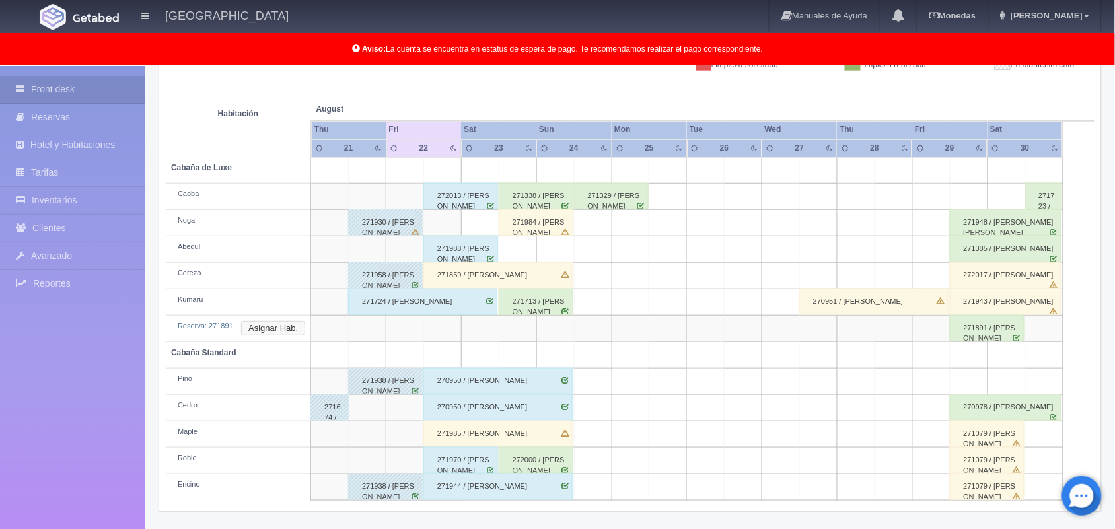
click at [294, 330] on button "Asignar Hab." at bounding box center [273, 328] width 64 height 15
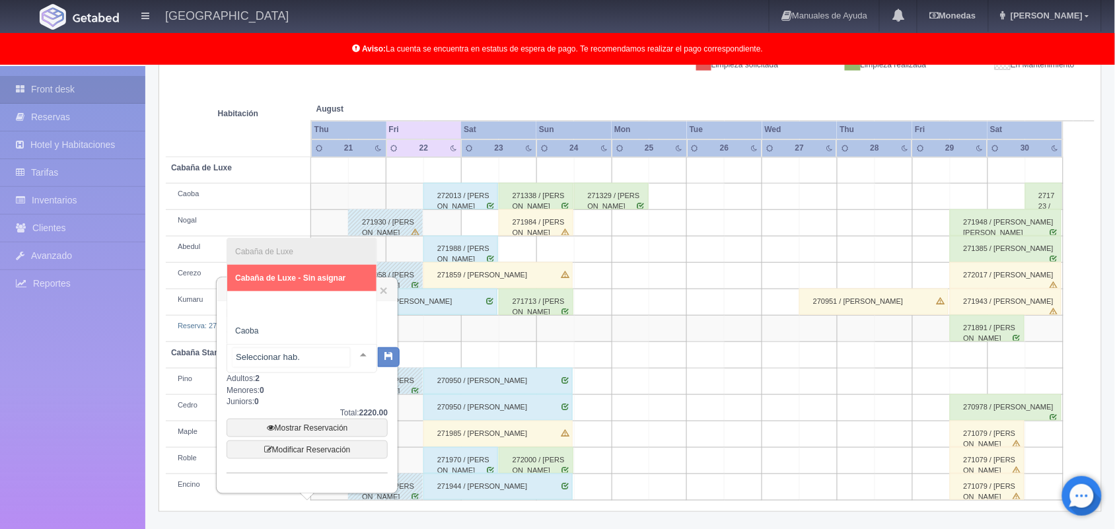
click at [350, 355] on div at bounding box center [363, 355] width 26 height 20
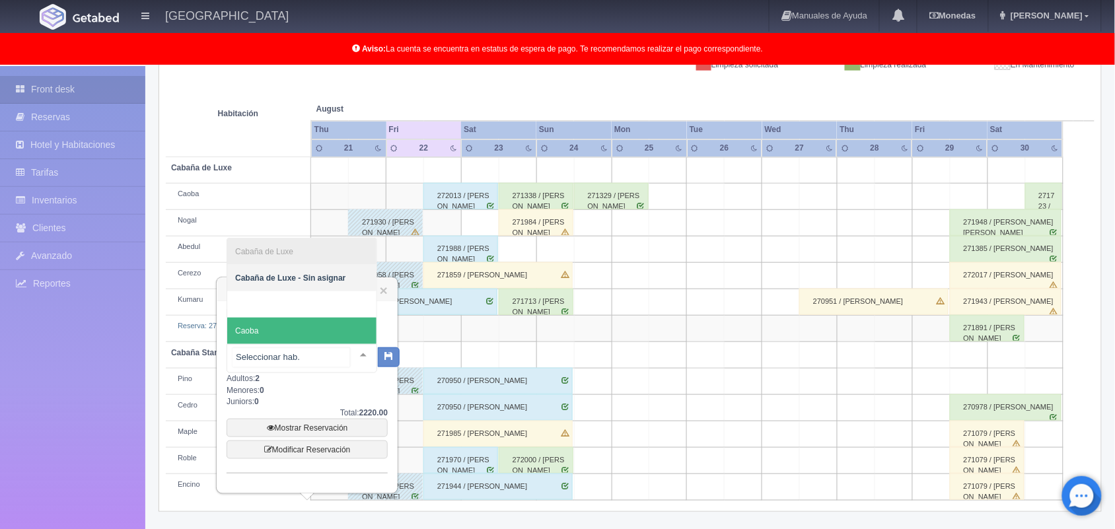
click at [324, 337] on span "Caoba" at bounding box center [301, 331] width 149 height 26
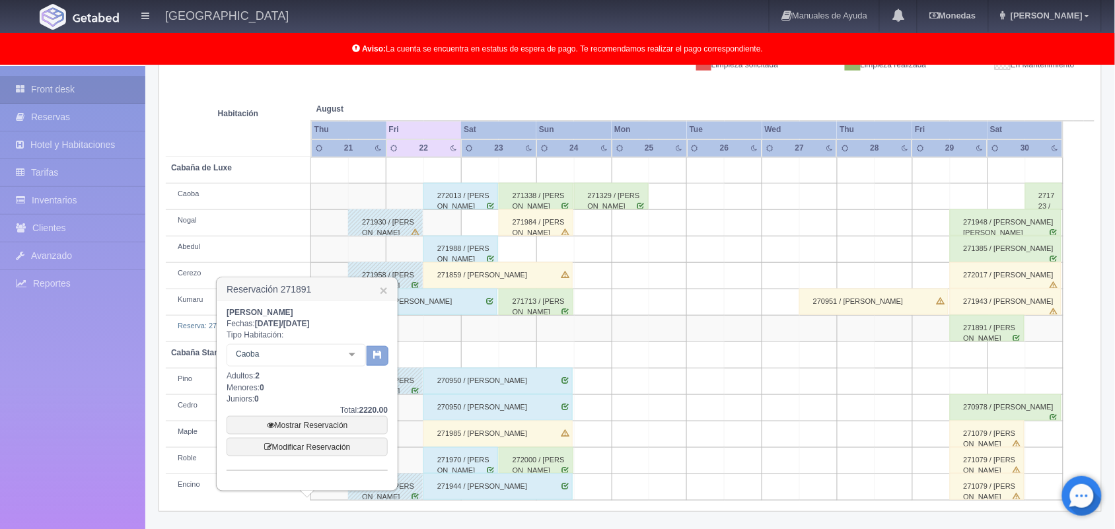
click at [367, 352] on button "button" at bounding box center [378, 356] width 22 height 20
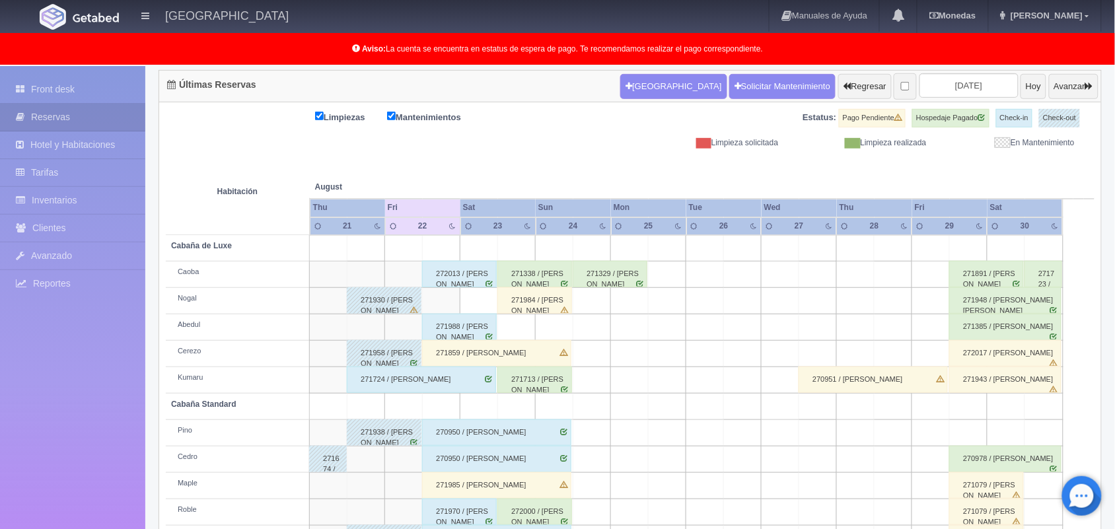
scroll to position [184, 0]
